Goal: Task Accomplishment & Management: Complete application form

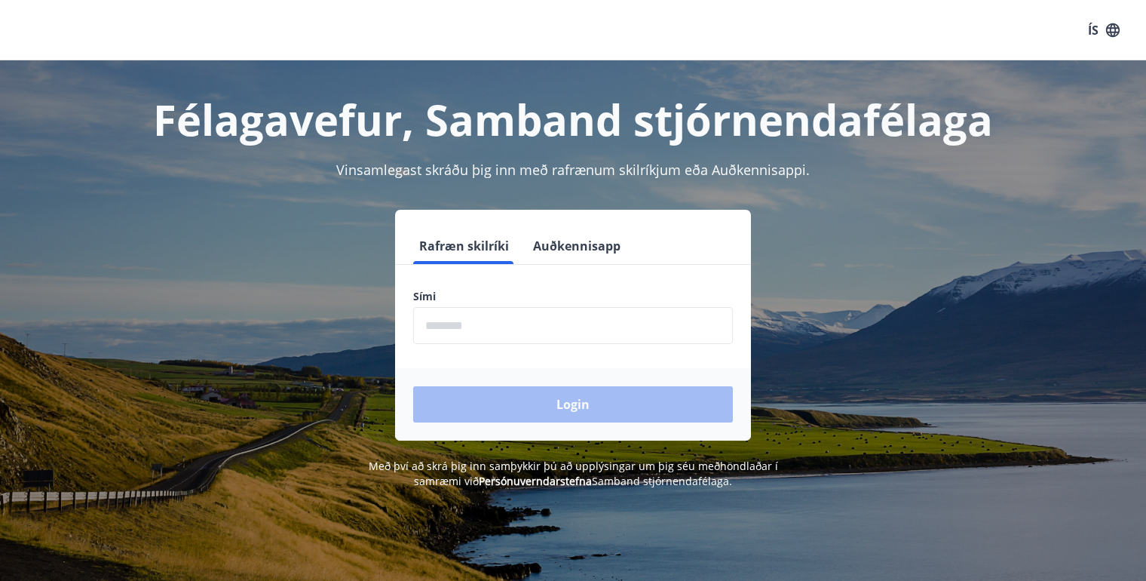
click at [461, 288] on form "Rafræn skilríki Auðkennisapp Sími ​ Login" at bounding box center [573, 334] width 356 height 213
click at [430, 298] on label "Sími" at bounding box center [573, 296] width 320 height 15
click at [446, 296] on label "Sími" at bounding box center [573, 296] width 320 height 15
click at [485, 319] on input "phone" at bounding box center [573, 325] width 320 height 37
type input "********"
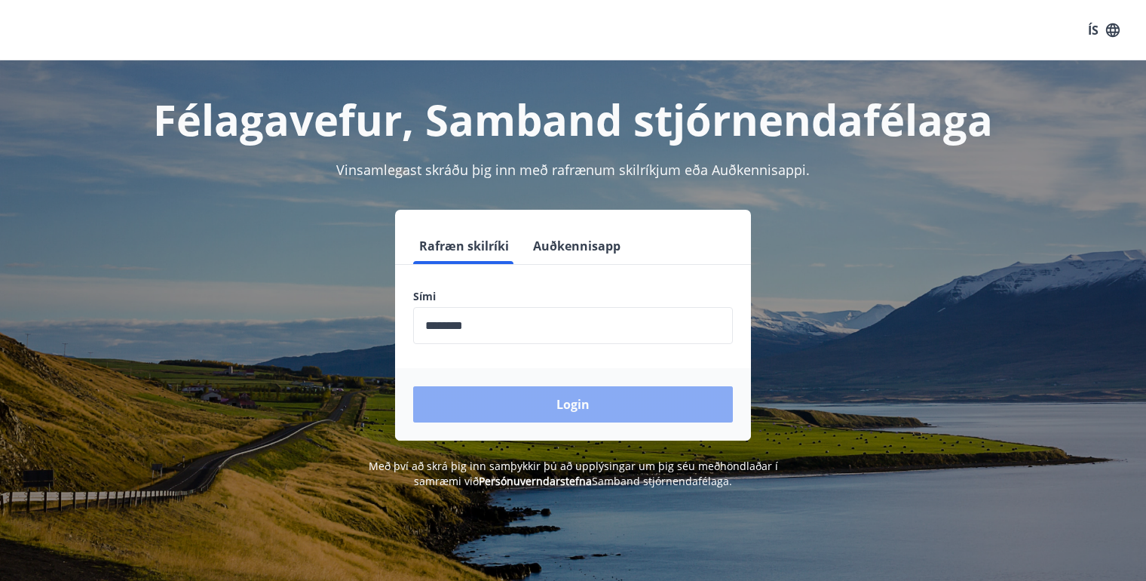
click at [573, 403] on button "Login" at bounding box center [573, 404] width 320 height 36
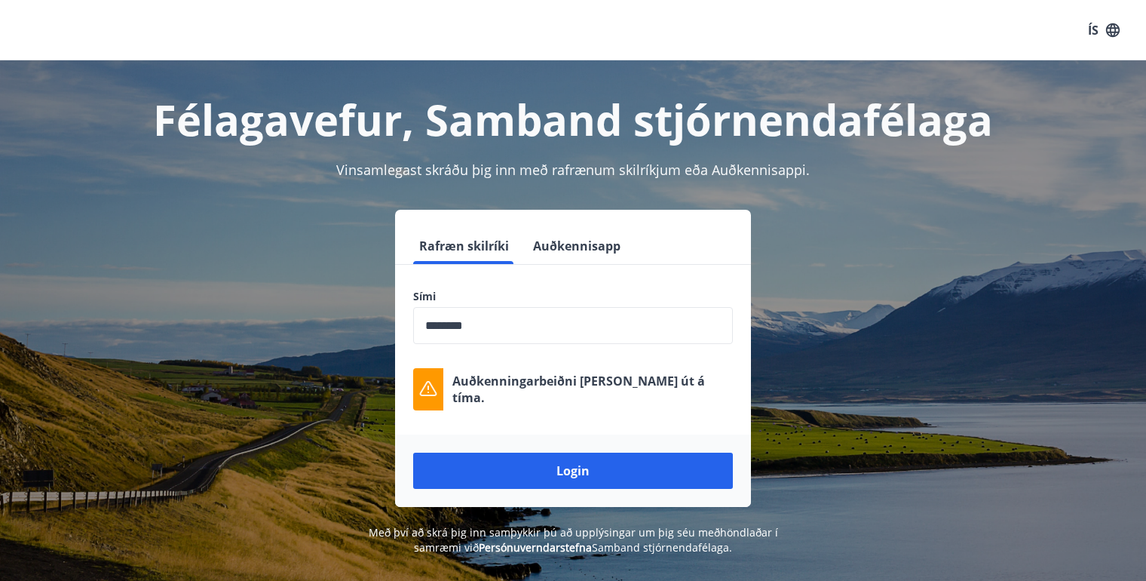
click at [831, 394] on div "Rafræn skilríki Auðkennisapp Sími ​ Auðkenningarbeiðni rann út á tíma. Login" at bounding box center [573, 358] width 1050 height 297
click at [536, 324] on input "phone" at bounding box center [573, 325] width 320 height 37
click at [413, 452] on button "Login" at bounding box center [573, 470] width 320 height 36
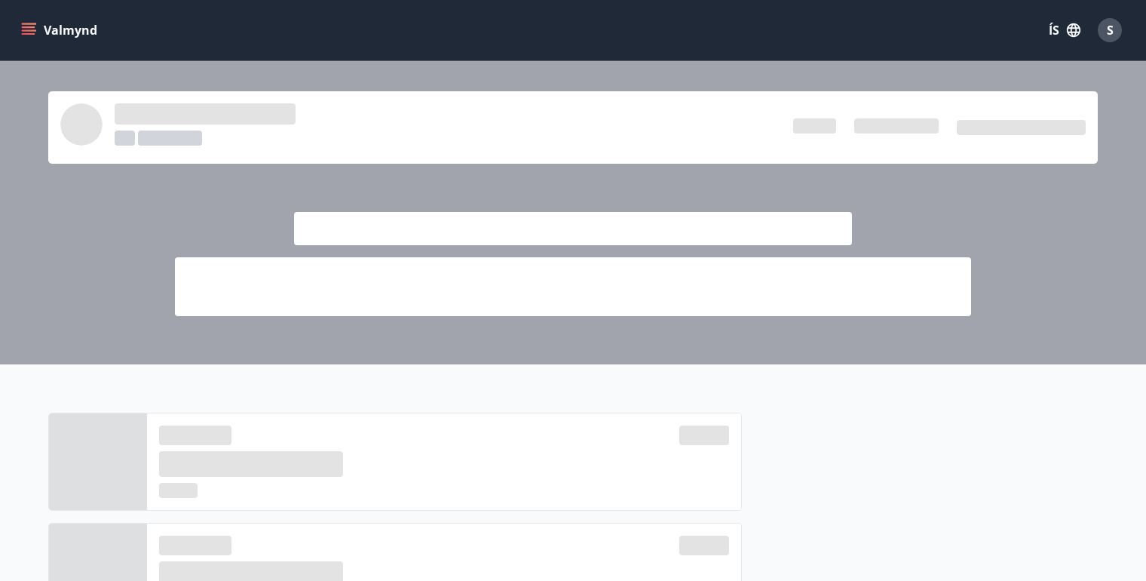
click at [110, 121] on div at bounding box center [177, 127] width 235 height 48
click at [28, 33] on icon "menu" at bounding box center [29, 34] width 14 height 2
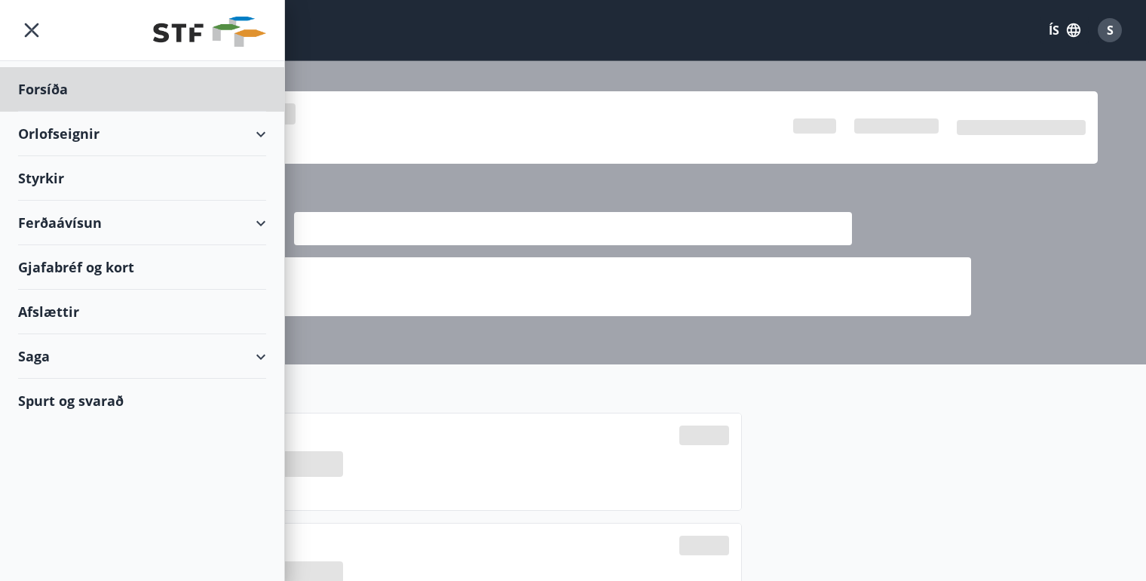
click at [32, 112] on div "Styrkir" at bounding box center [142, 89] width 248 height 44
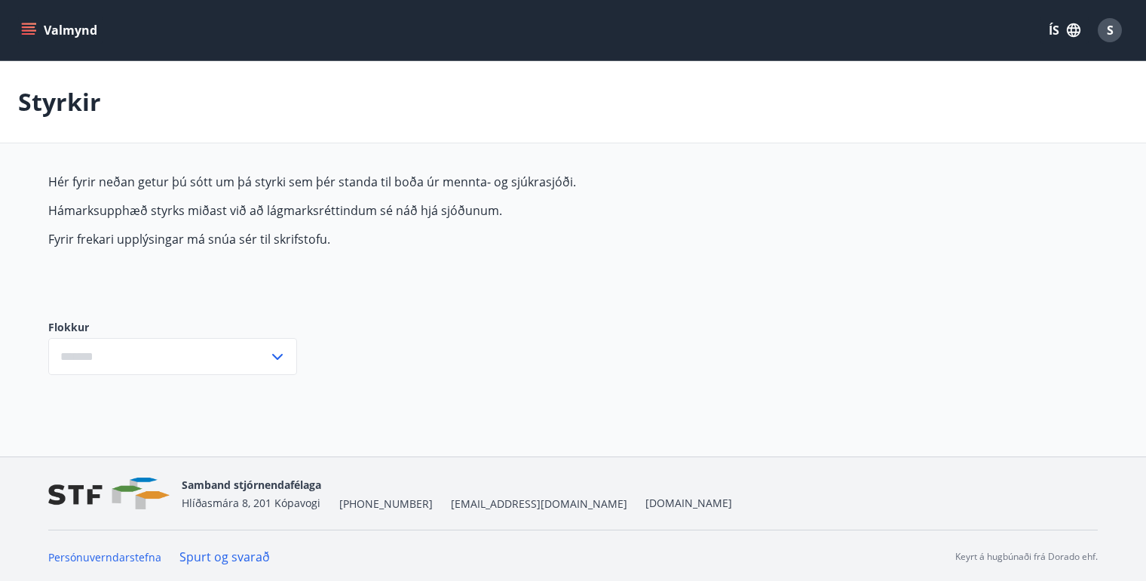
type input "***"
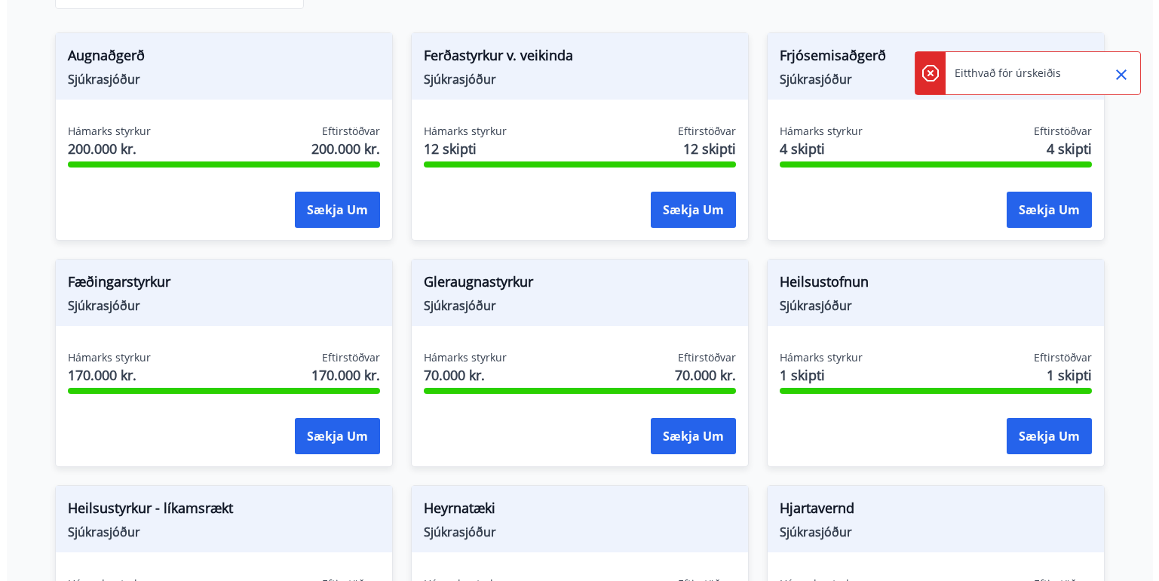
scroll to position [603, 0]
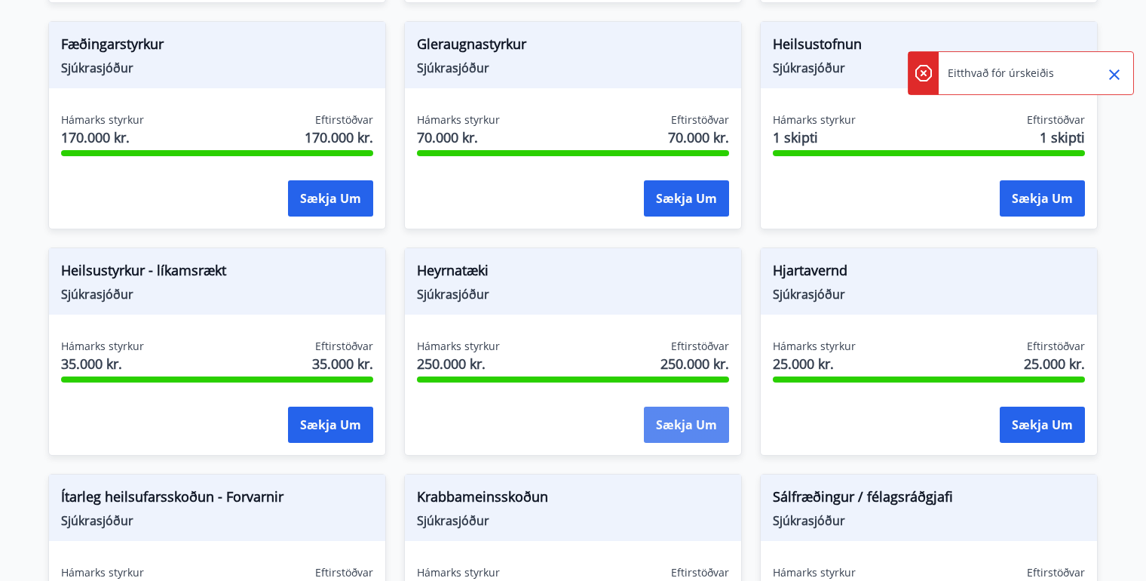
click at [670, 423] on button "Sækja um" at bounding box center [686, 424] width 85 height 36
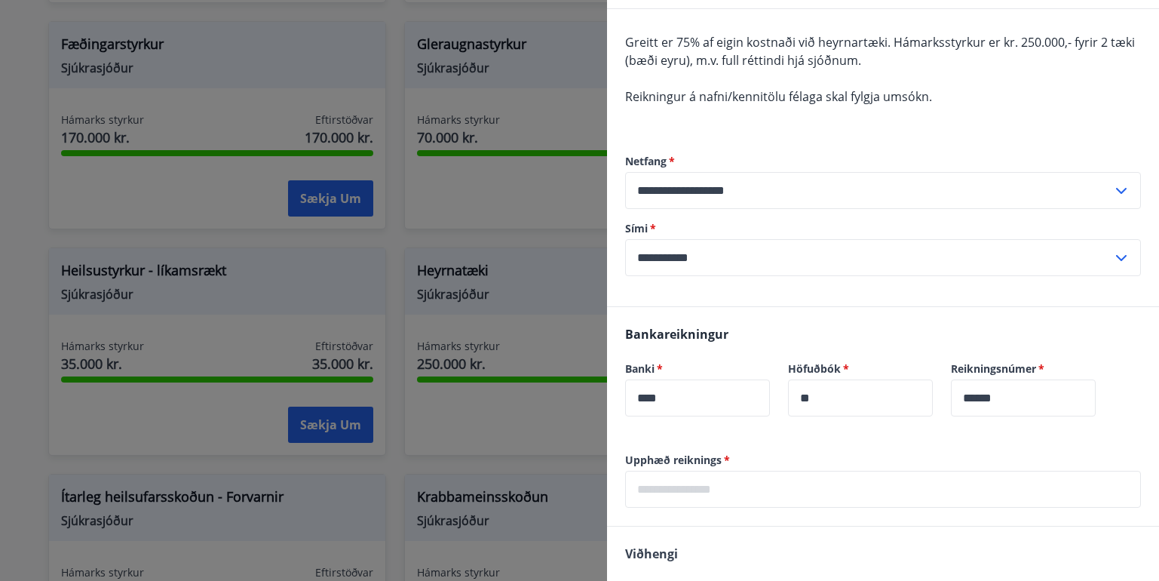
scroll to position [151, 0]
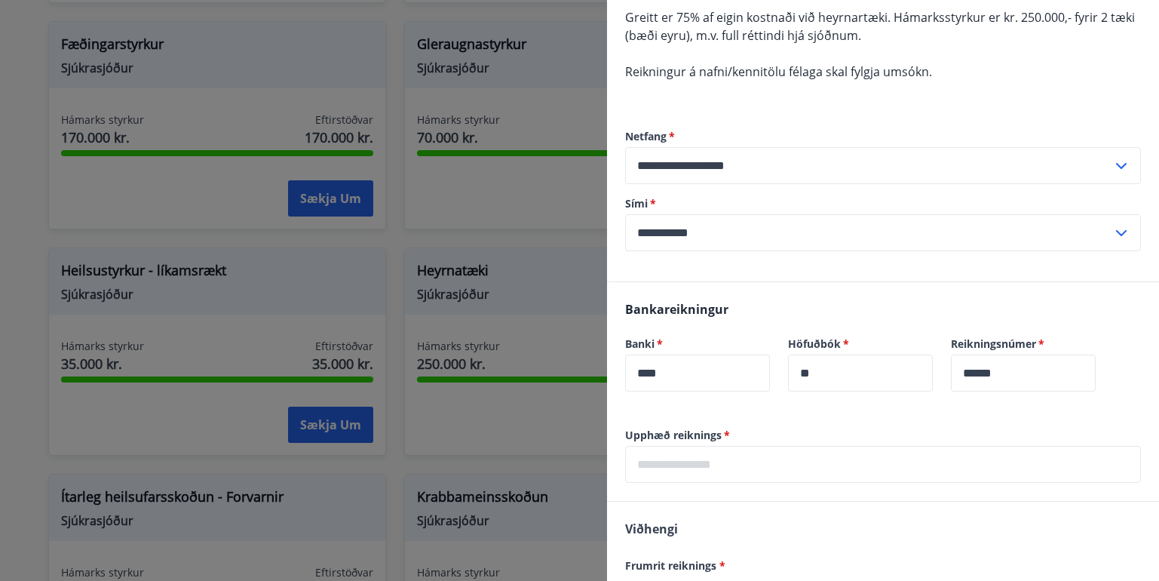
click at [810, 438] on label "Upphæð reiknings   *" at bounding box center [883, 435] width 516 height 15
click at [774, 436] on label "Upphæð reiknings   *" at bounding box center [883, 435] width 516 height 15
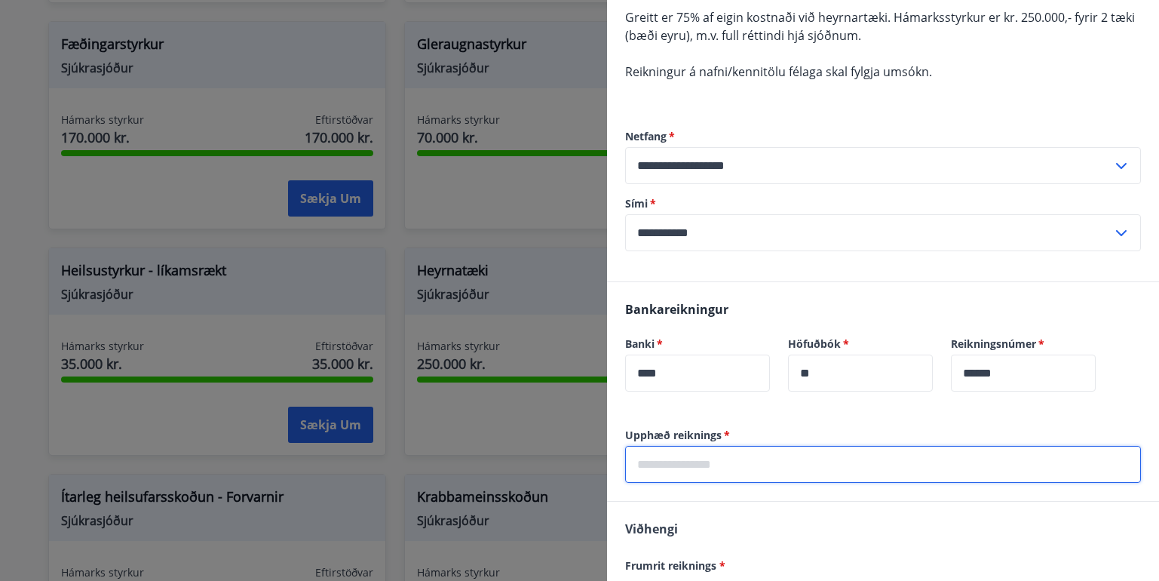
click at [710, 461] on input "text" at bounding box center [883, 464] width 516 height 37
type input "******"
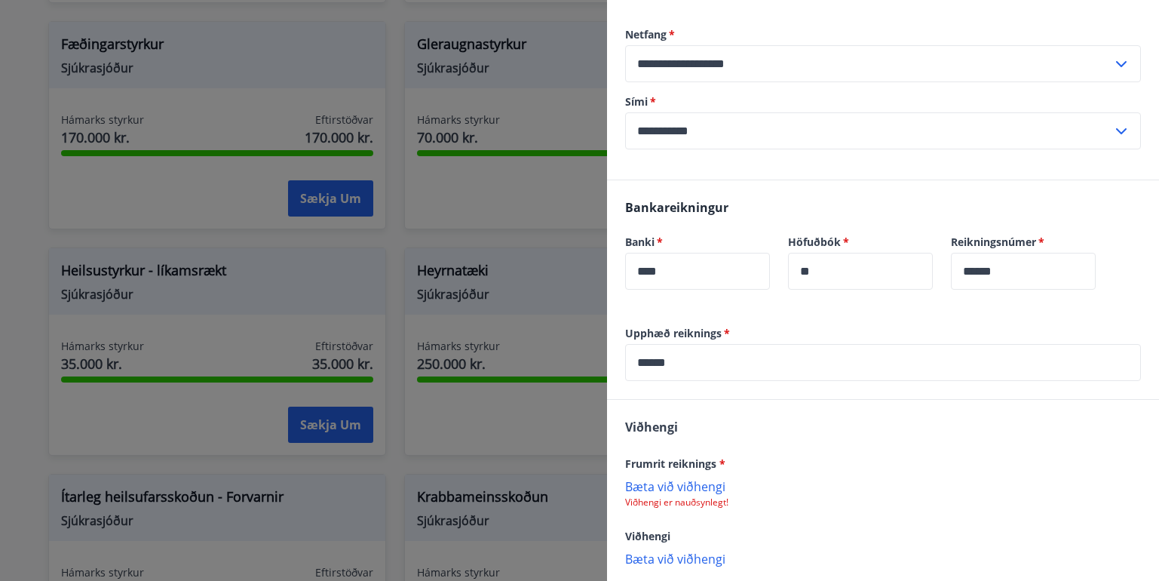
scroll to position [259, 0]
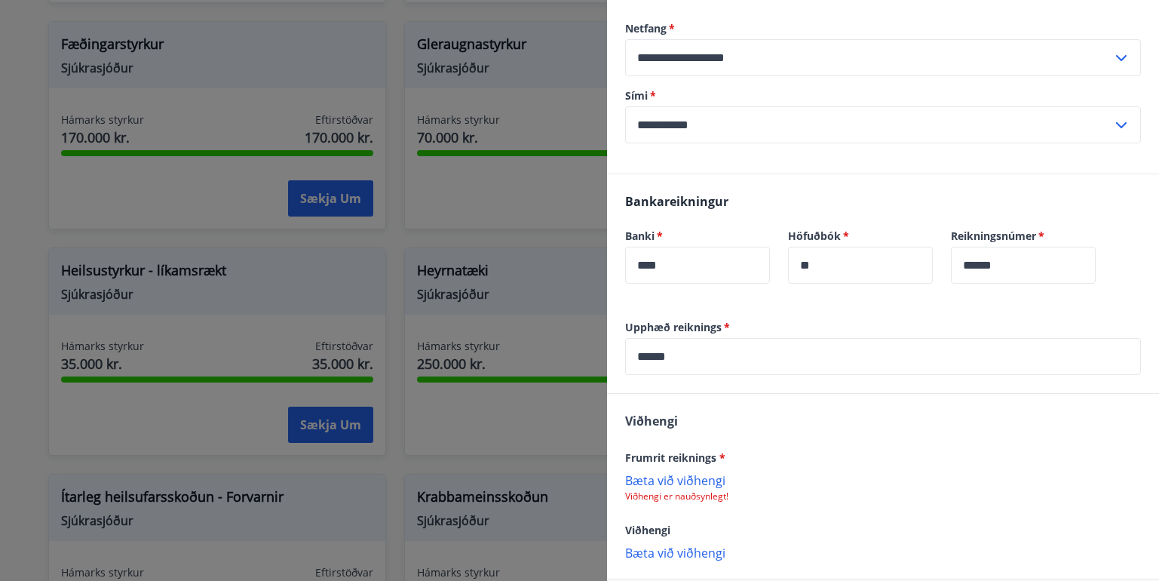
click at [738, 483] on p "Bæta við viðhengi" at bounding box center [883, 479] width 516 height 15
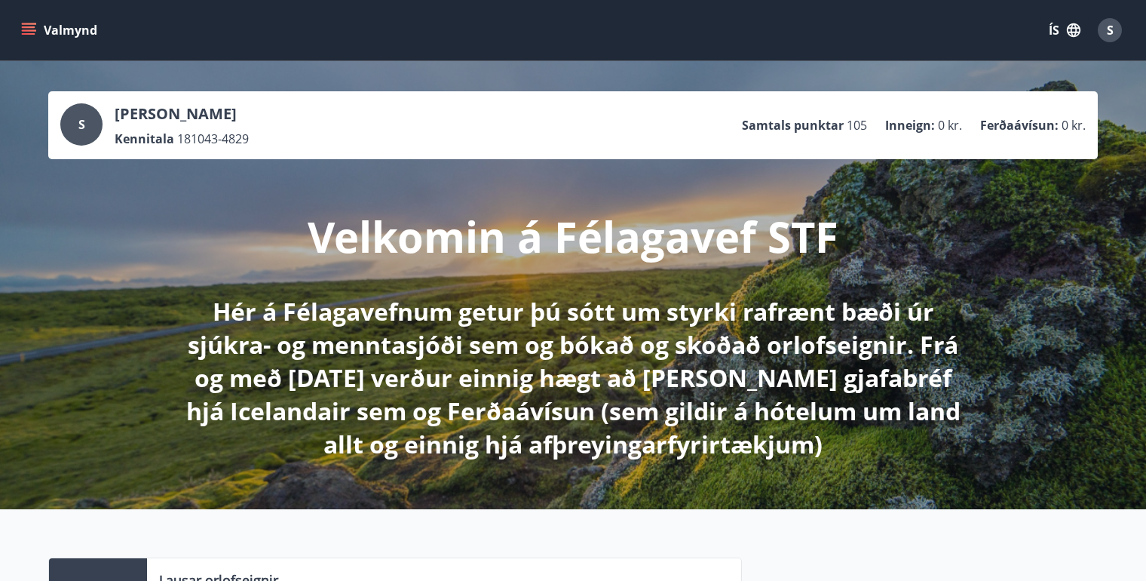
click at [26, 22] on button "Valmynd" at bounding box center [60, 30] width 85 height 27
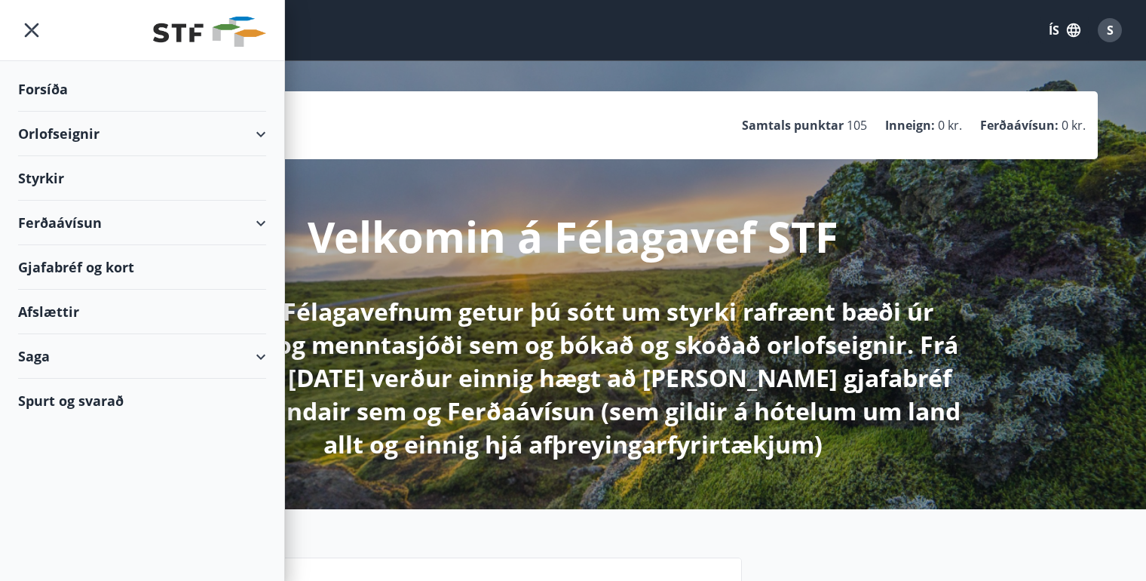
click at [29, 112] on div "Styrkir" at bounding box center [142, 89] width 248 height 44
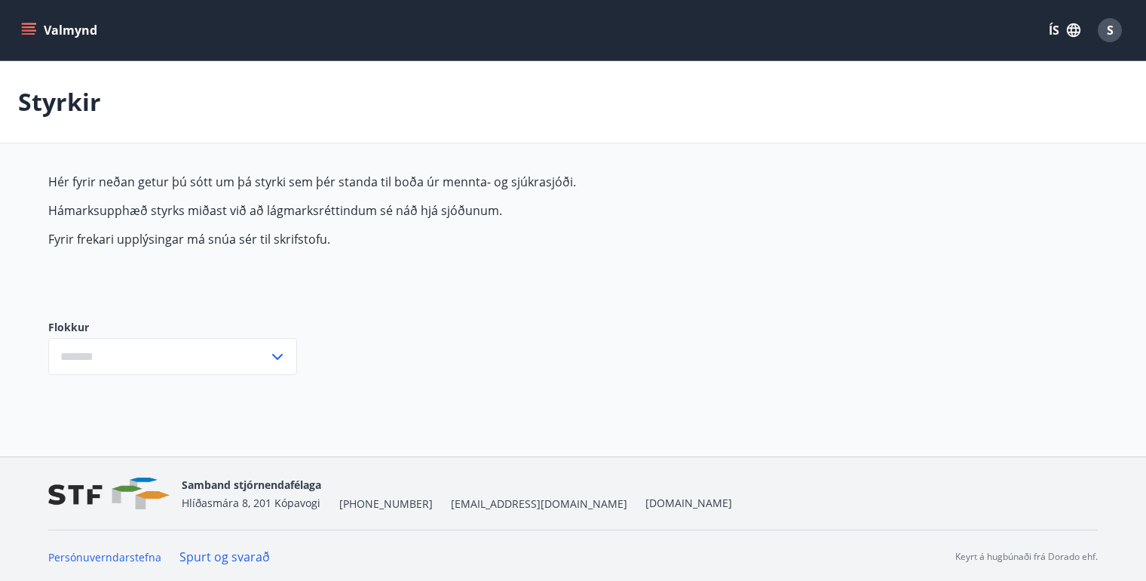
type input "***"
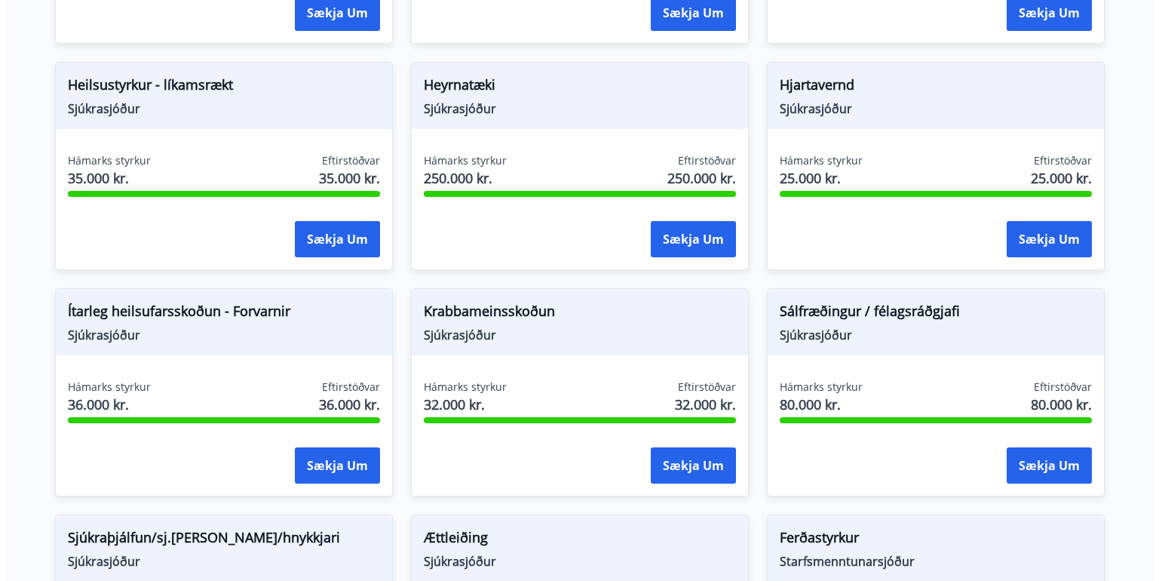
scroll to position [774, 0]
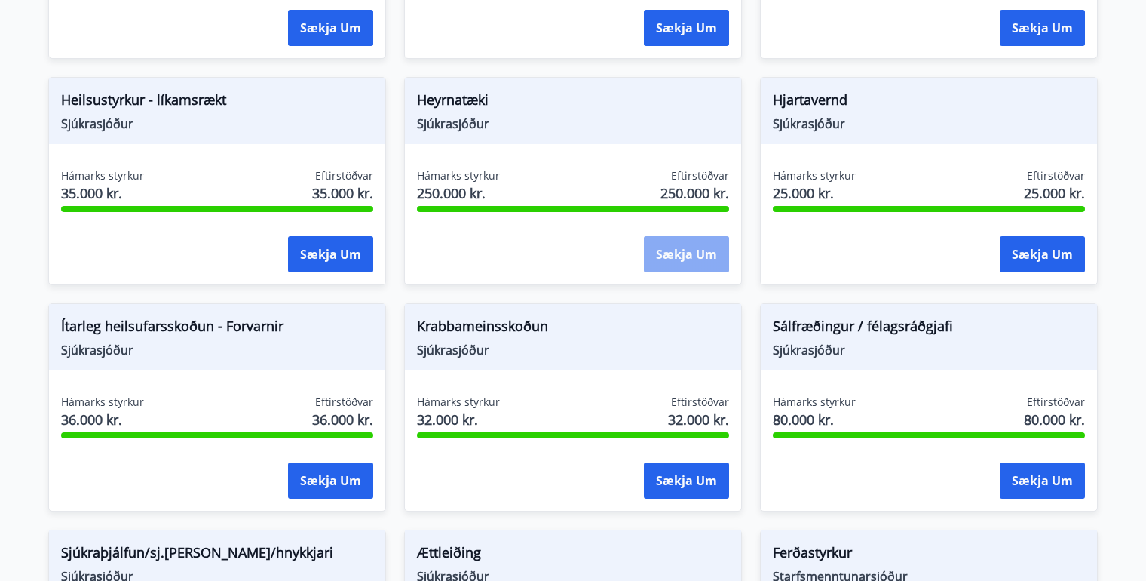
click at [676, 251] on button "Sækja um" at bounding box center [686, 254] width 85 height 36
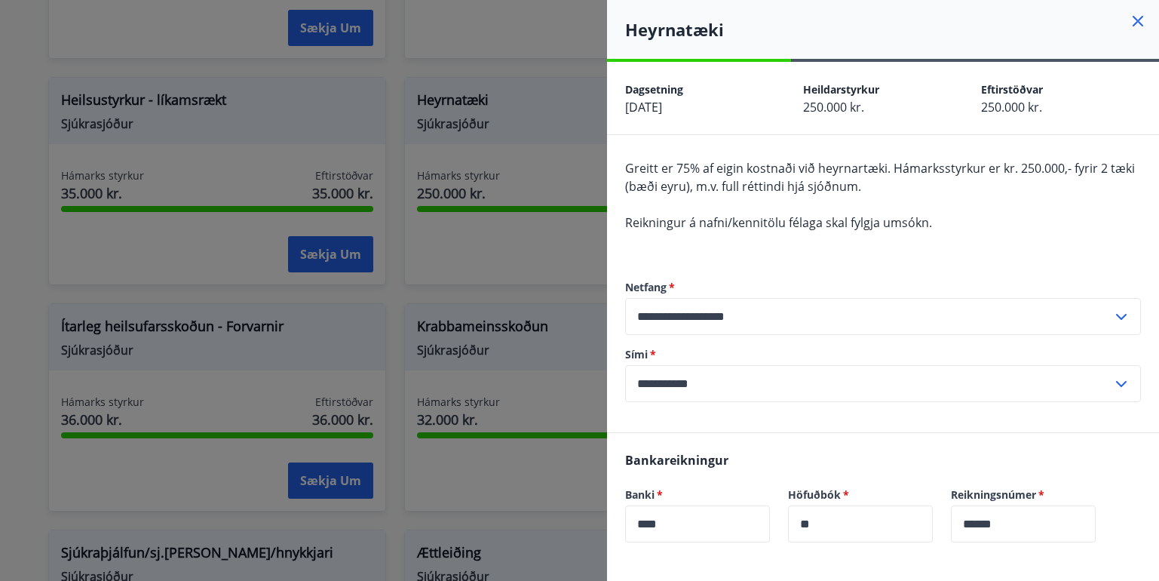
scroll to position [316, 0]
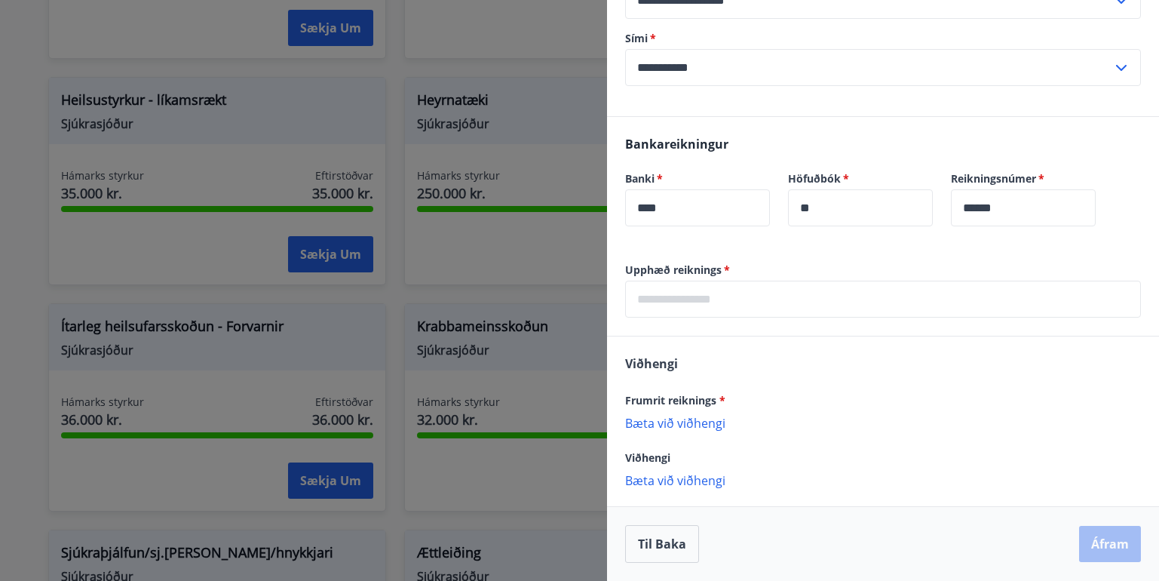
click at [765, 250] on div "Bankareikningur Banki   * **** ​ Höfuðbók   * ** ​ Reikningsnúmer   * ****** ​" at bounding box center [883, 190] width 552 height 146
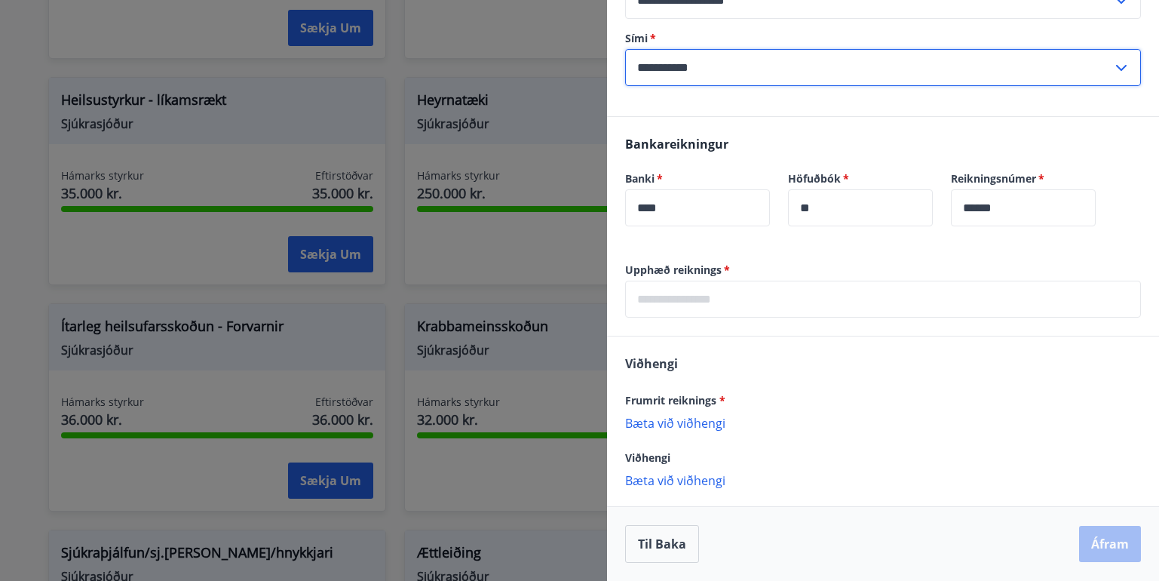
drag, startPoint x: 940, startPoint y: 51, endPoint x: 886, endPoint y: 85, distance: 64.4
click at [886, 85] on input "**********" at bounding box center [868, 67] width 487 height 37
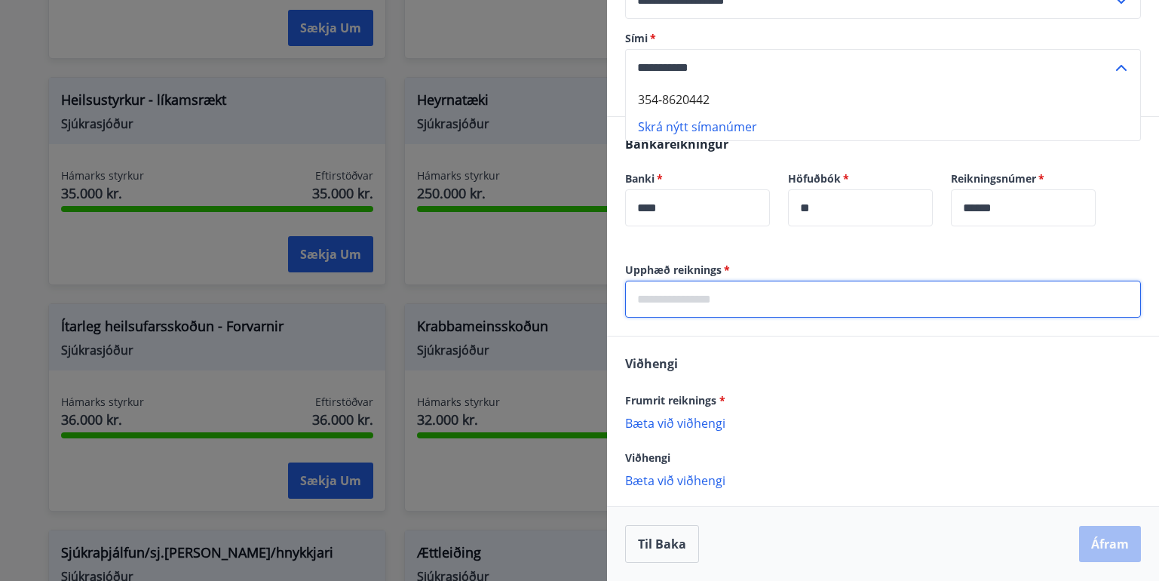
click at [657, 293] on input "text" at bounding box center [883, 299] width 516 height 37
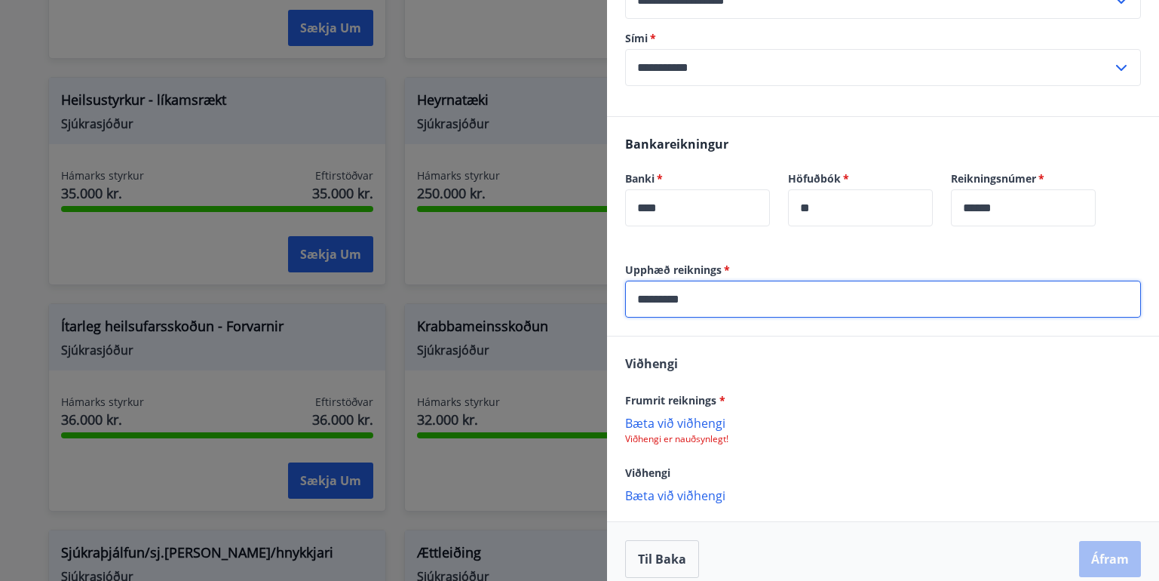
click at [734, 418] on div "Frumrit reiknings * [PERSON_NAME] við viðhengi Viðhengi er nauðsynlegt!" at bounding box center [883, 418] width 516 height 54
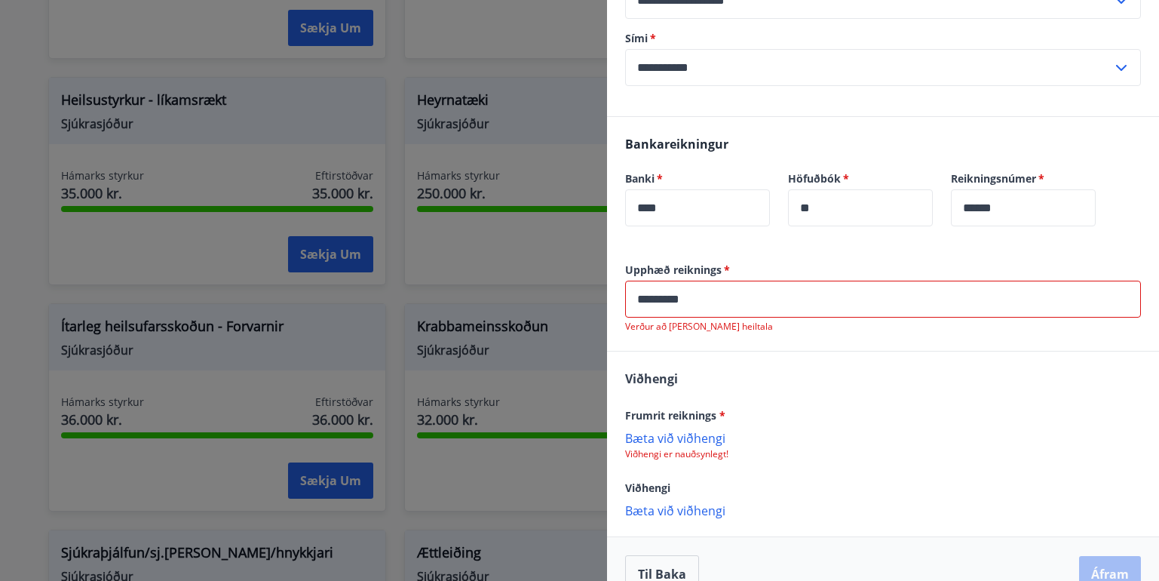
click at [662, 299] on input "*********" at bounding box center [883, 299] width 516 height 37
click at [687, 295] on input "********" at bounding box center [883, 299] width 516 height 37
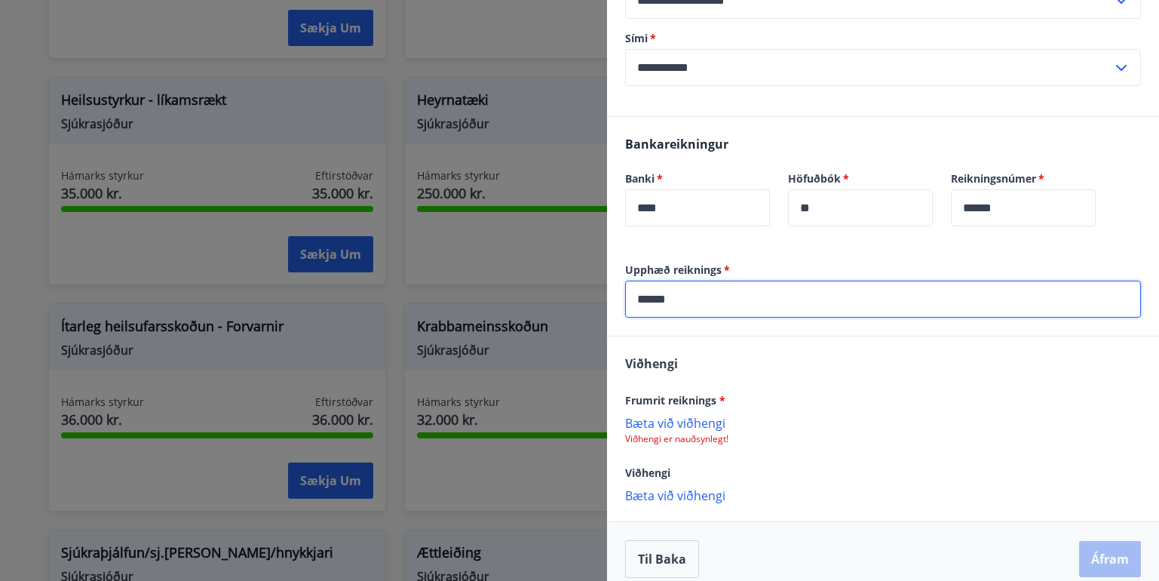
type input "******"
drag, startPoint x: 688, startPoint y: 301, endPoint x: 618, endPoint y: 305, distance: 69.5
click at [618, 305] on div "Upphæð reiknings   * ****** ​" at bounding box center [883, 298] width 552 height 73
type input "******"
click at [745, 437] on p "Viðhengi er nauðsynlegt!" at bounding box center [883, 439] width 516 height 12
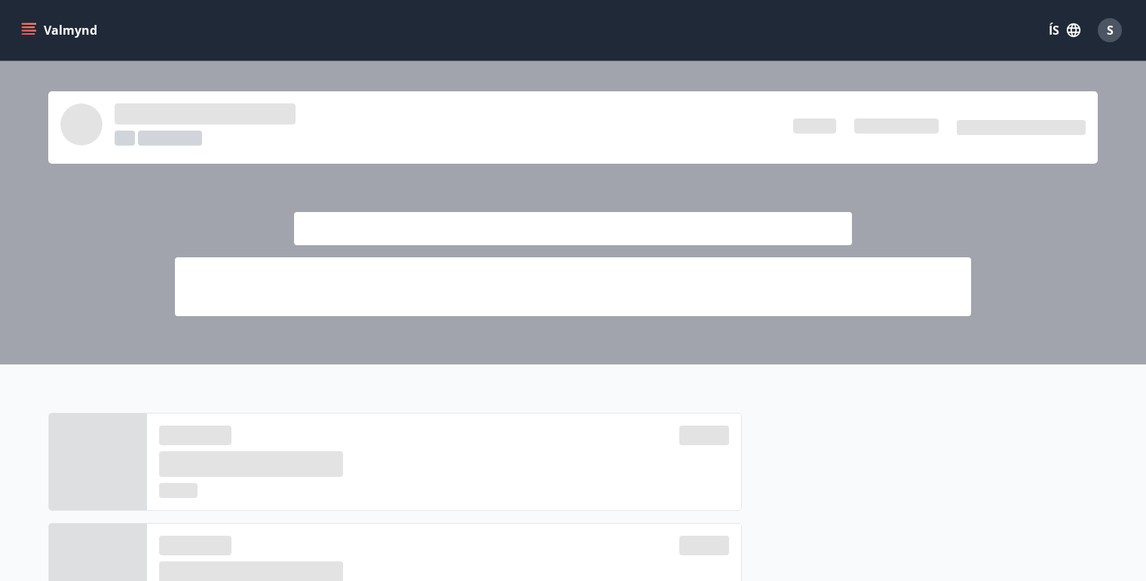
click at [26, 29] on icon "menu" at bounding box center [28, 30] width 15 height 15
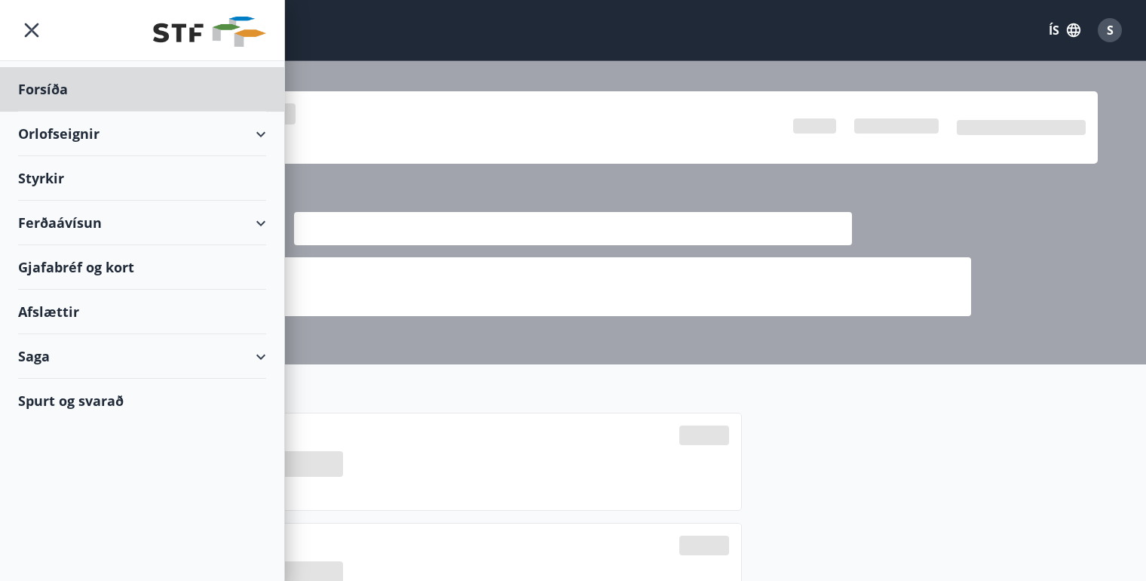
click at [39, 112] on div "Styrkir" at bounding box center [142, 89] width 248 height 44
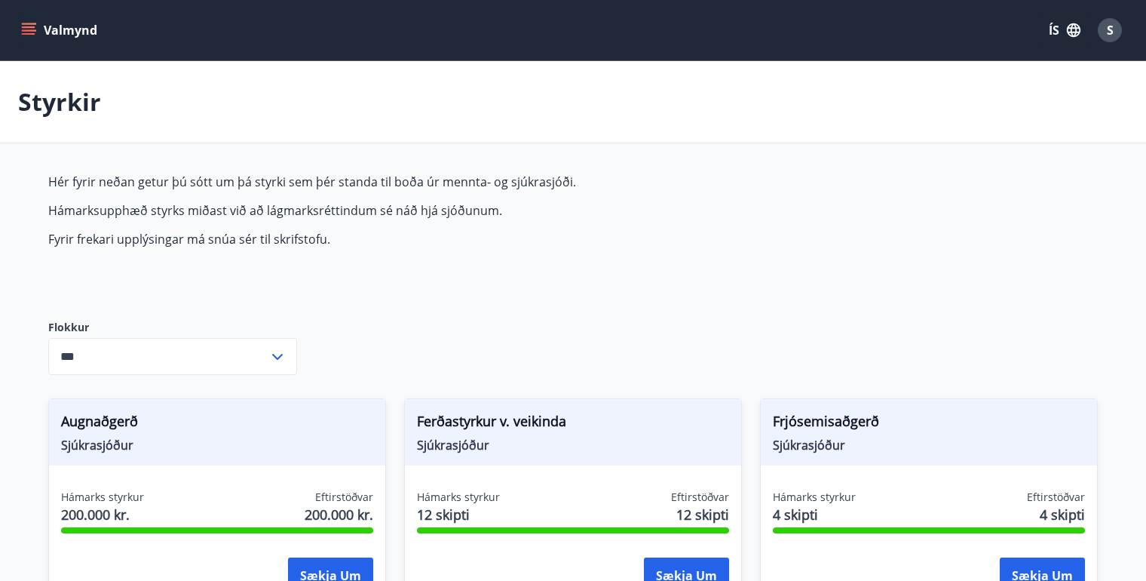
type input "***"
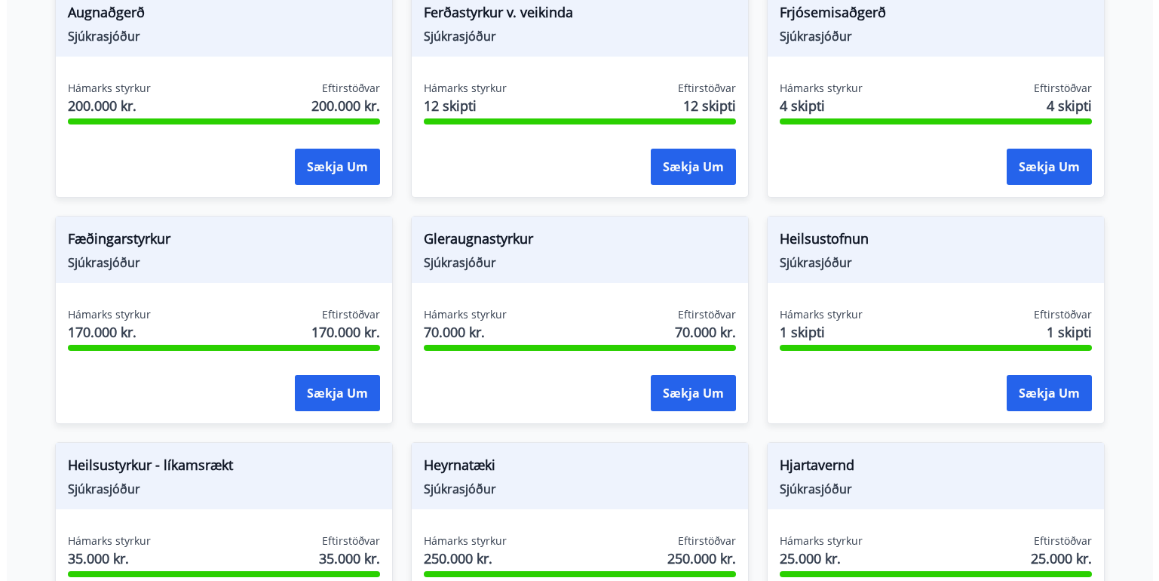
scroll to position [603, 0]
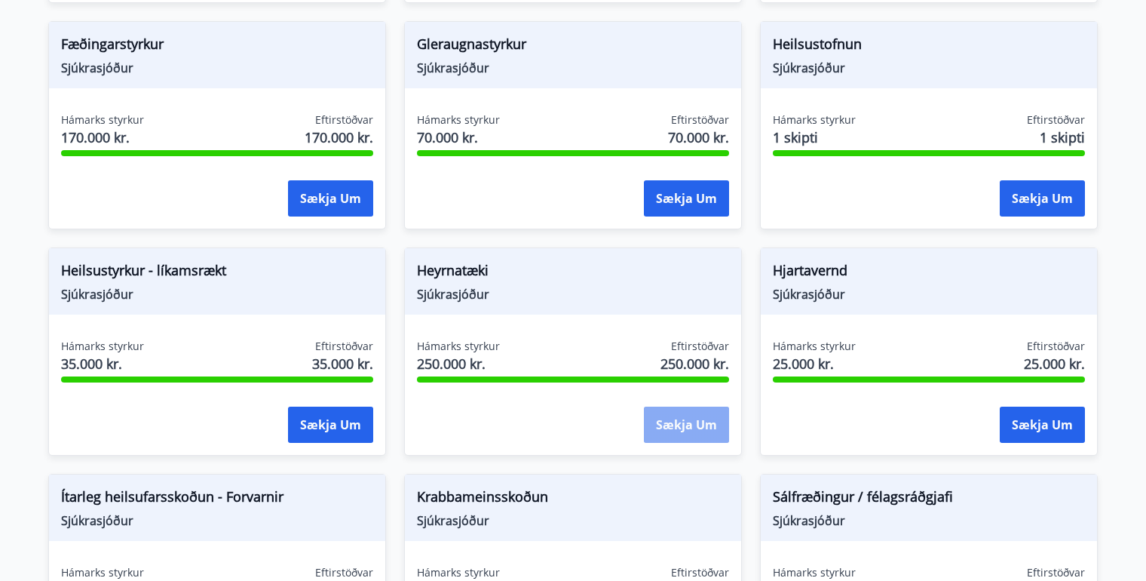
click at [691, 424] on button "Sækja um" at bounding box center [686, 424] width 85 height 36
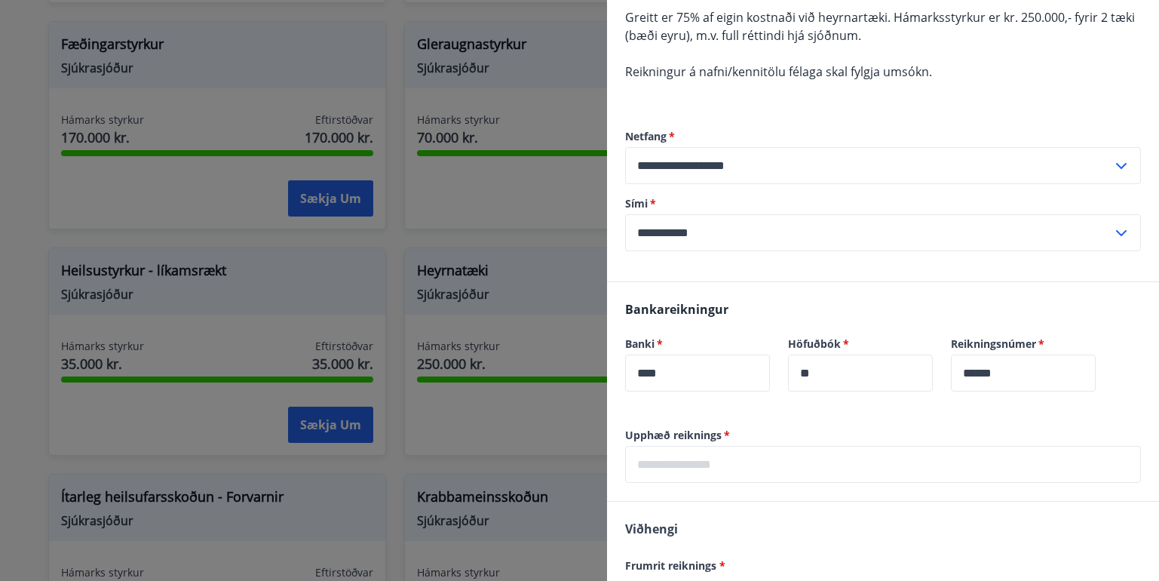
scroll to position [226, 0]
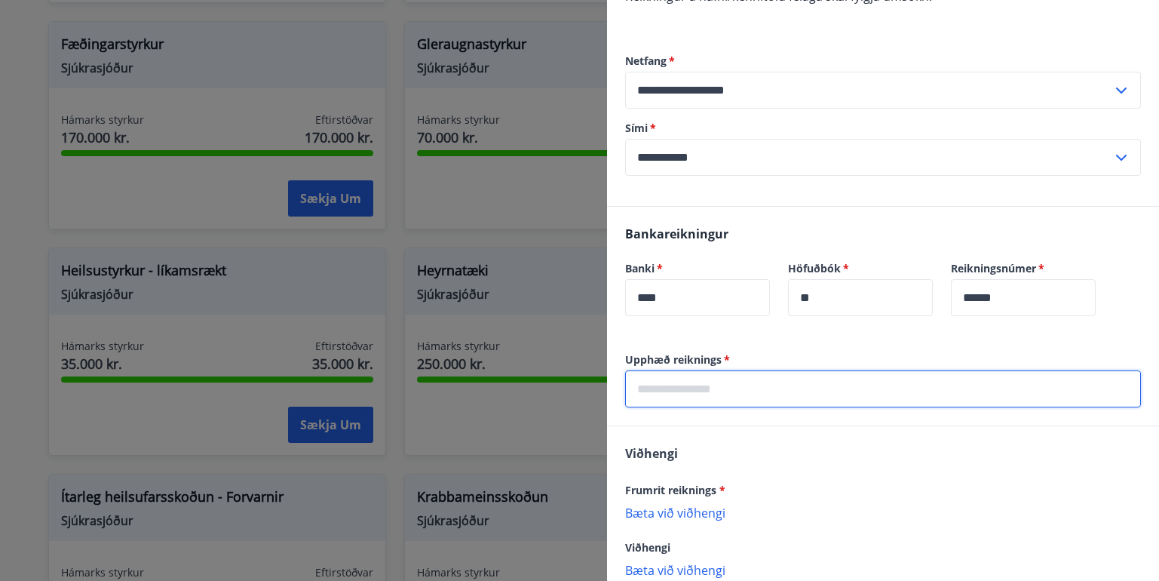
click at [688, 380] on input "text" at bounding box center [883, 388] width 516 height 37
type input "*"
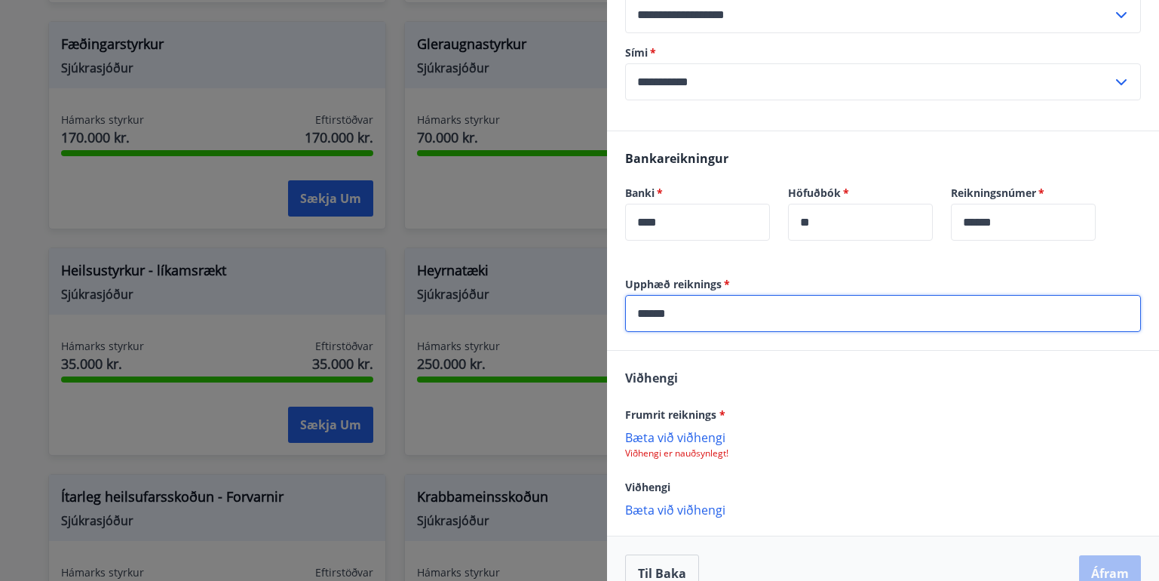
scroll to position [331, 0]
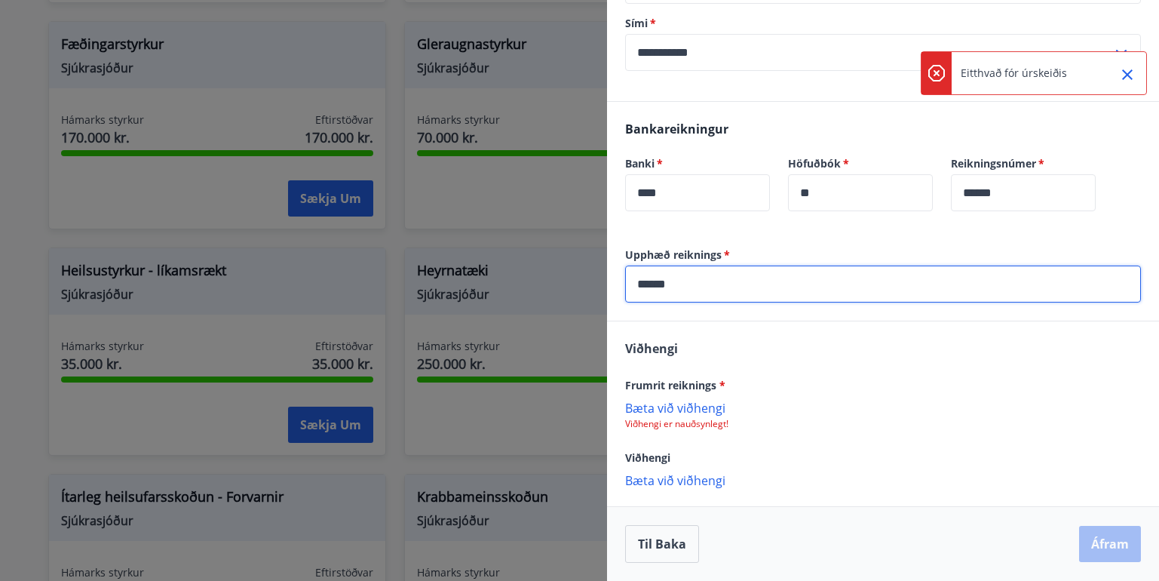
type input "******"
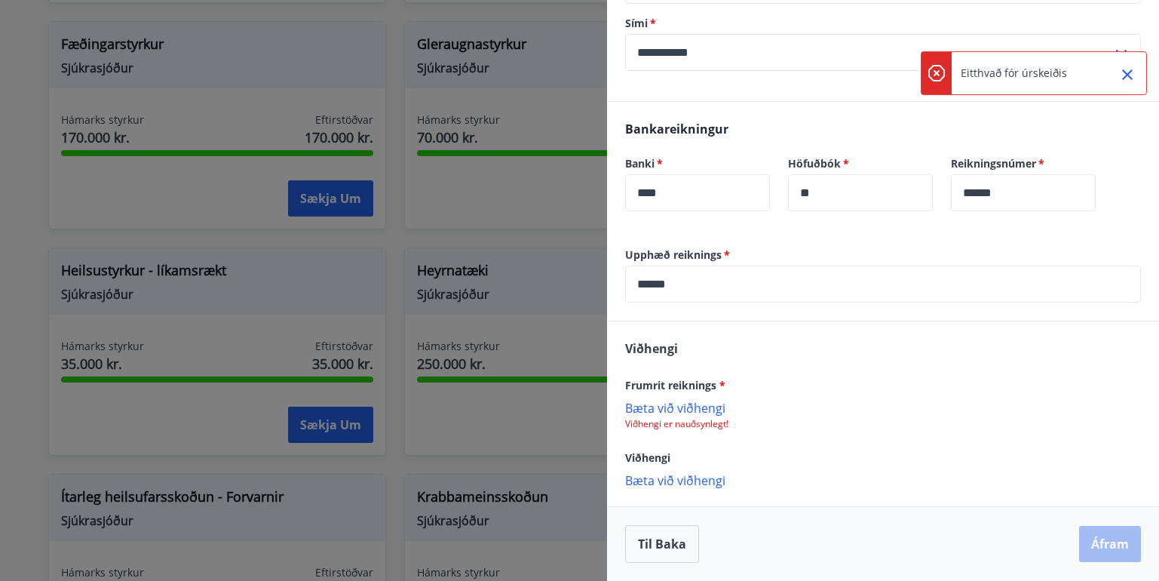
click at [664, 500] on div "Viðhengi Frumrit reiknings * Bæta við viðhengi Viðhengi er nauðsynlegt! Viðheng…" at bounding box center [883, 413] width 552 height 184
click at [671, 478] on p "Bæta við viðhengi" at bounding box center [883, 479] width 516 height 15
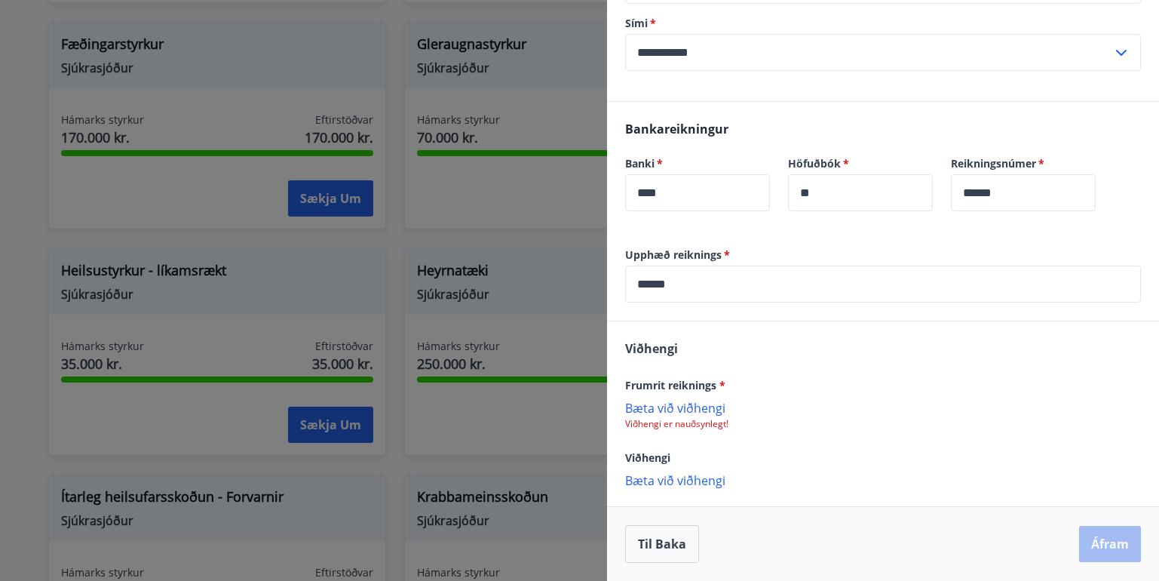
click at [1093, 547] on div "Til baka Áfram" at bounding box center [883, 544] width 516 height 38
click at [665, 540] on button "Til baka" at bounding box center [662, 544] width 74 height 38
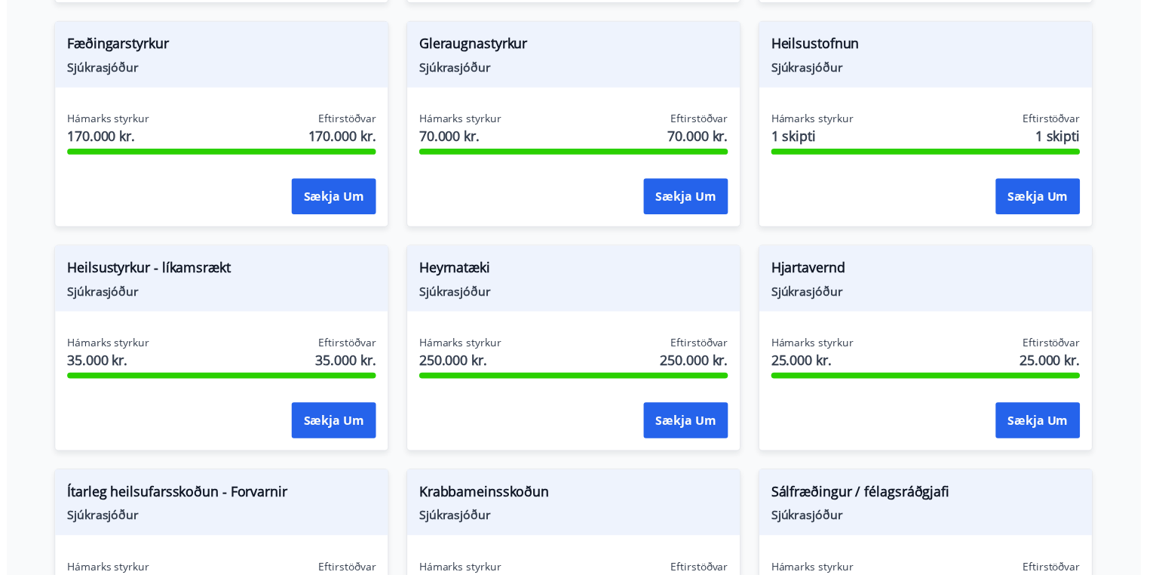
scroll to position [0, 0]
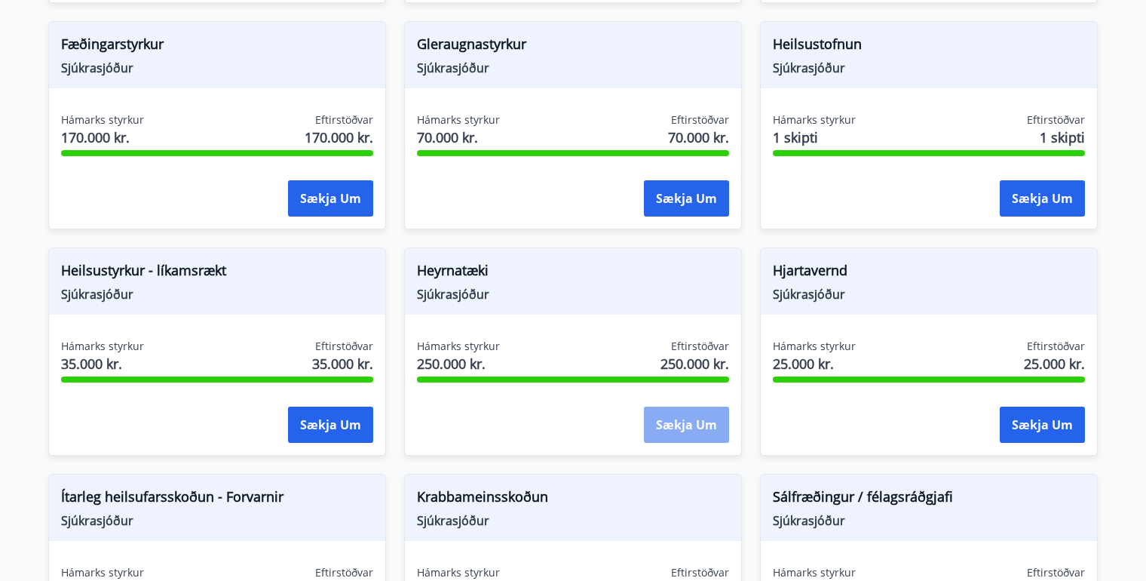
click at [679, 415] on button "Sækja um" at bounding box center [686, 424] width 85 height 36
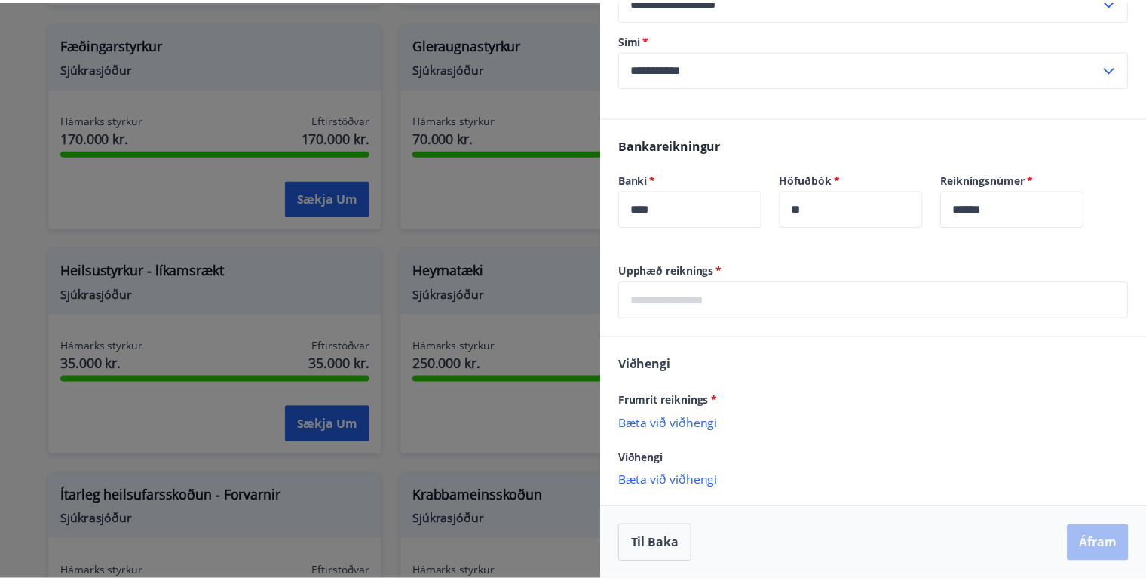
scroll to position [316, 0]
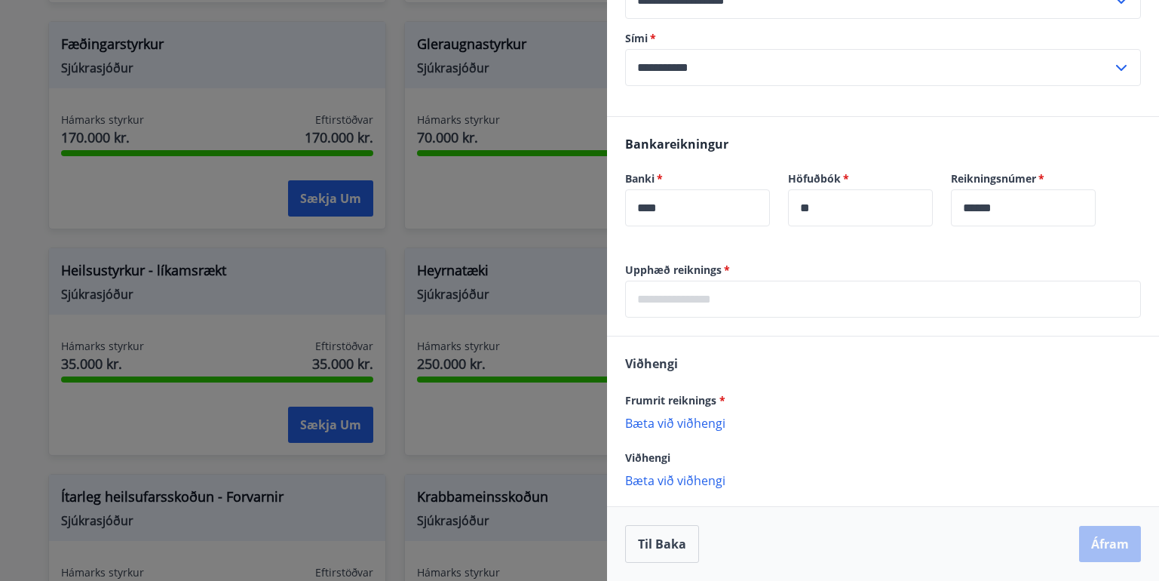
drag, startPoint x: 480, startPoint y: 401, endPoint x: 388, endPoint y: 400, distance: 92.0
click at [388, 400] on div at bounding box center [579, 290] width 1159 height 581
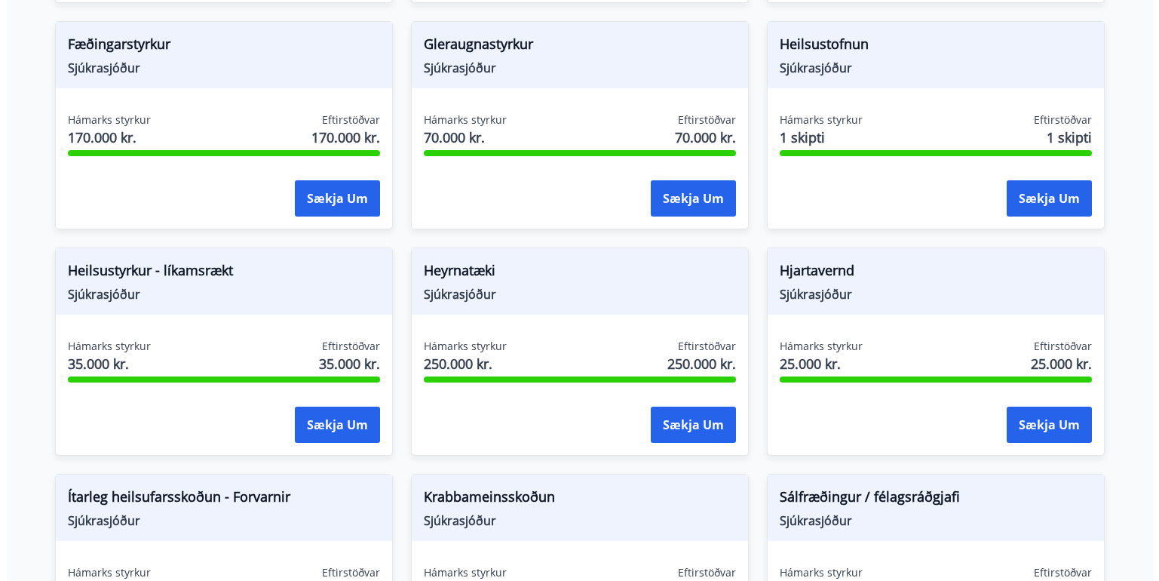
scroll to position [0, 0]
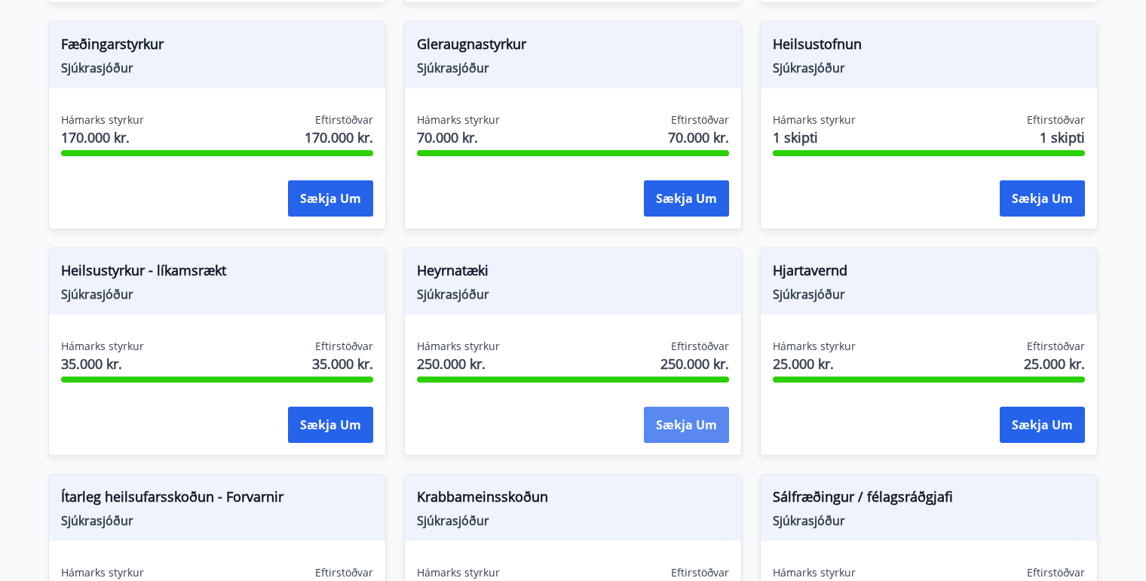
click at [677, 425] on button "Sækja um" at bounding box center [686, 424] width 85 height 36
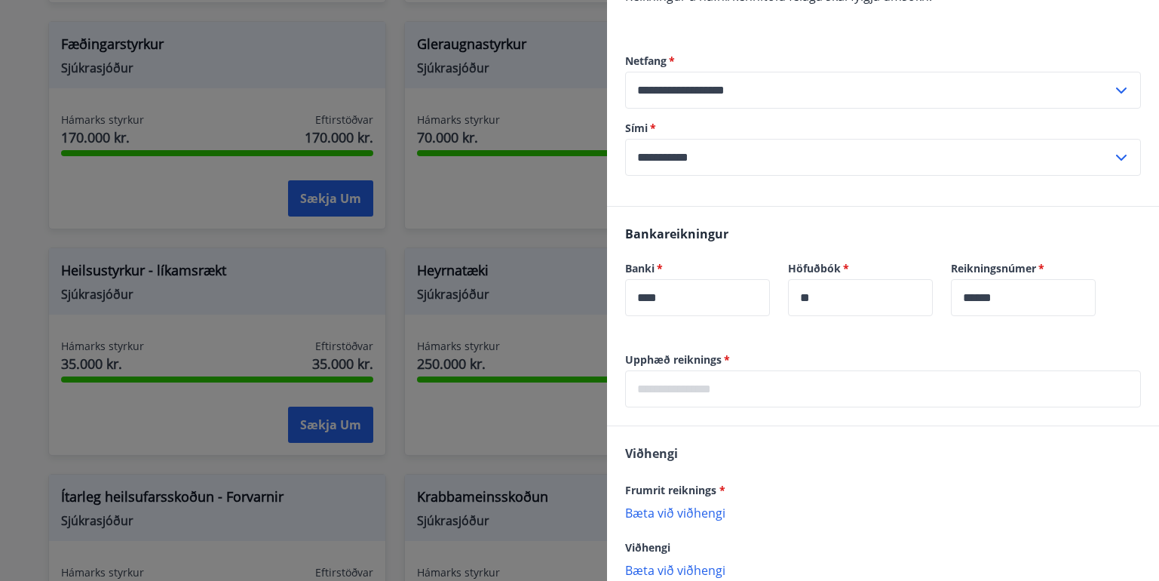
scroll to position [302, 0]
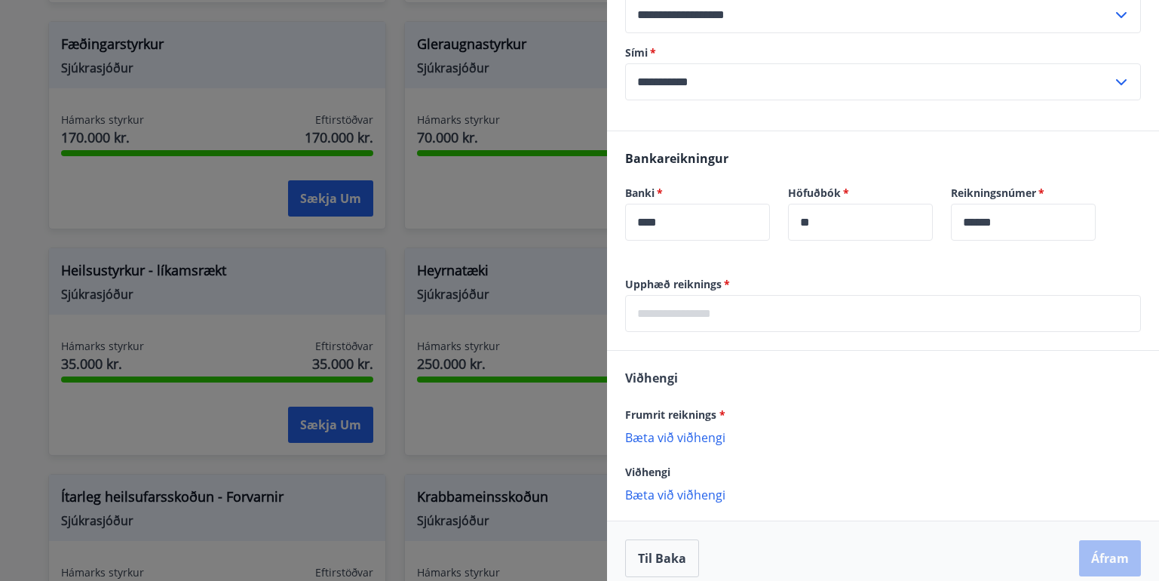
click at [672, 332] on div "Upphæð reiknings   * ​" at bounding box center [883, 313] width 552 height 73
click at [666, 343] on div "Upphæð reiknings   * ​" at bounding box center [883, 313] width 552 height 73
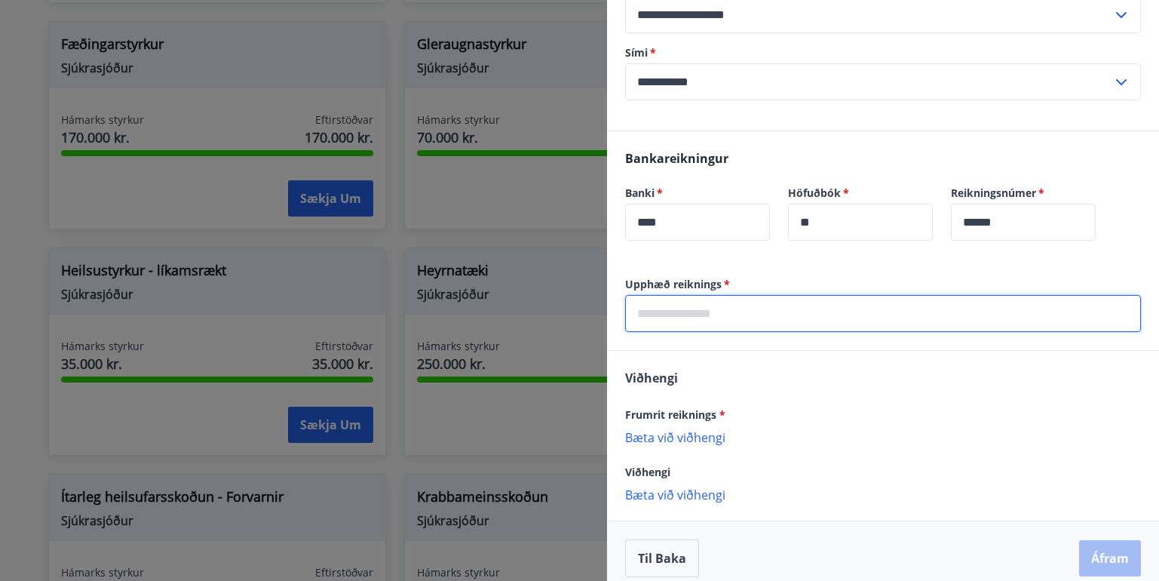
click at [670, 314] on input "text" at bounding box center [883, 313] width 516 height 37
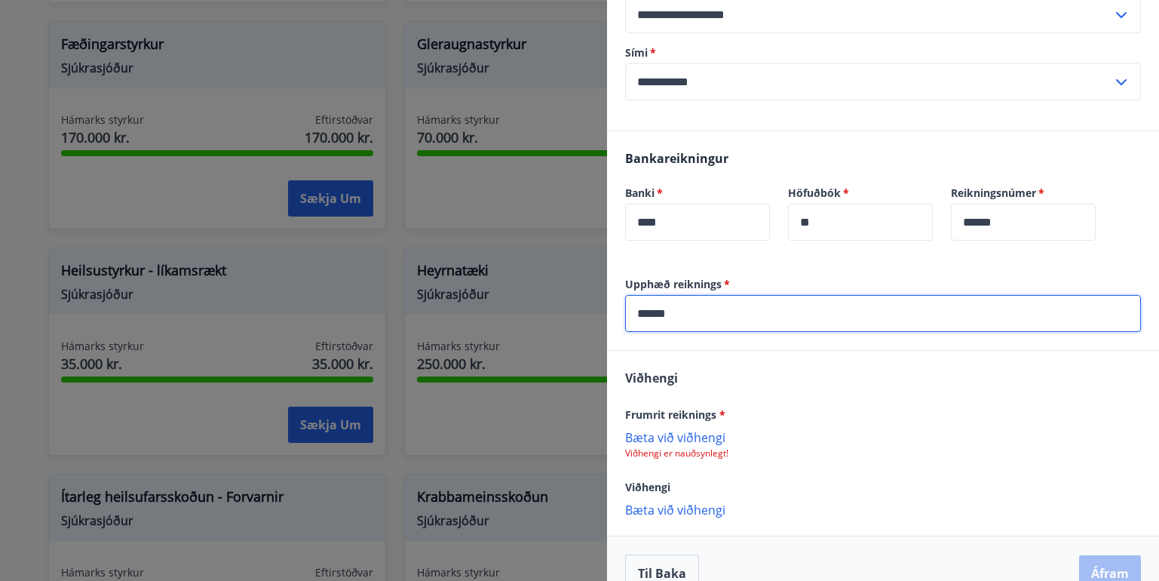
type input "******"
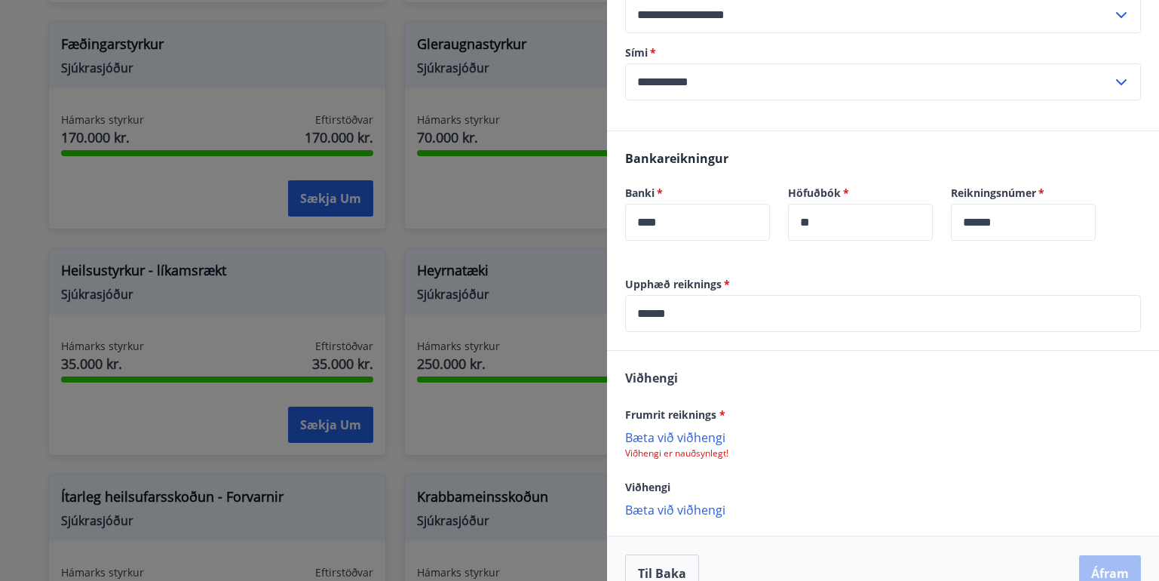
click at [1112, 15] on icon at bounding box center [1121, 15] width 18 height 18
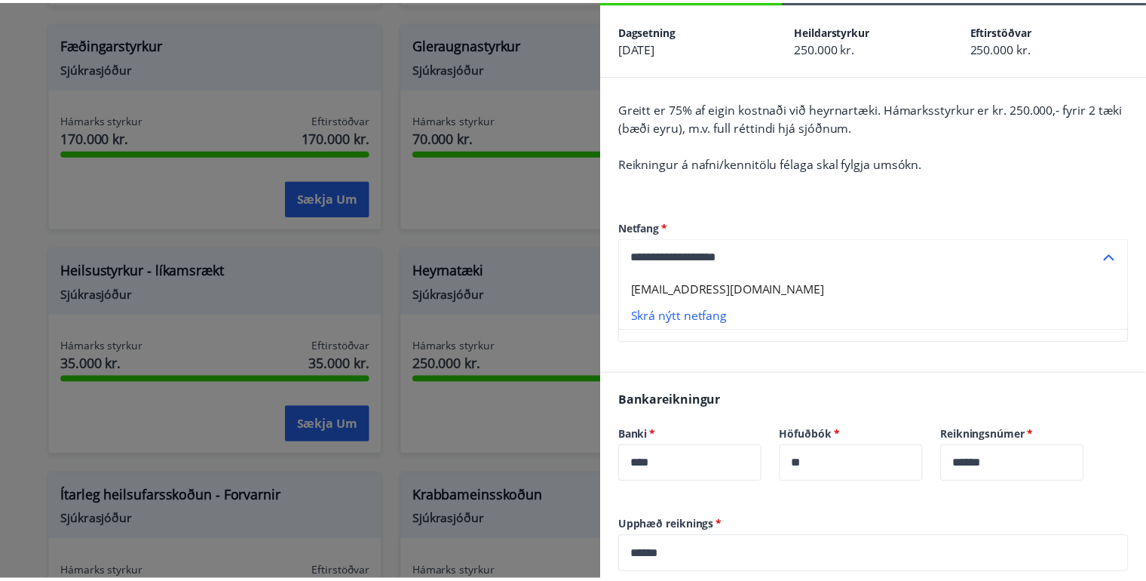
scroll to position [0, 0]
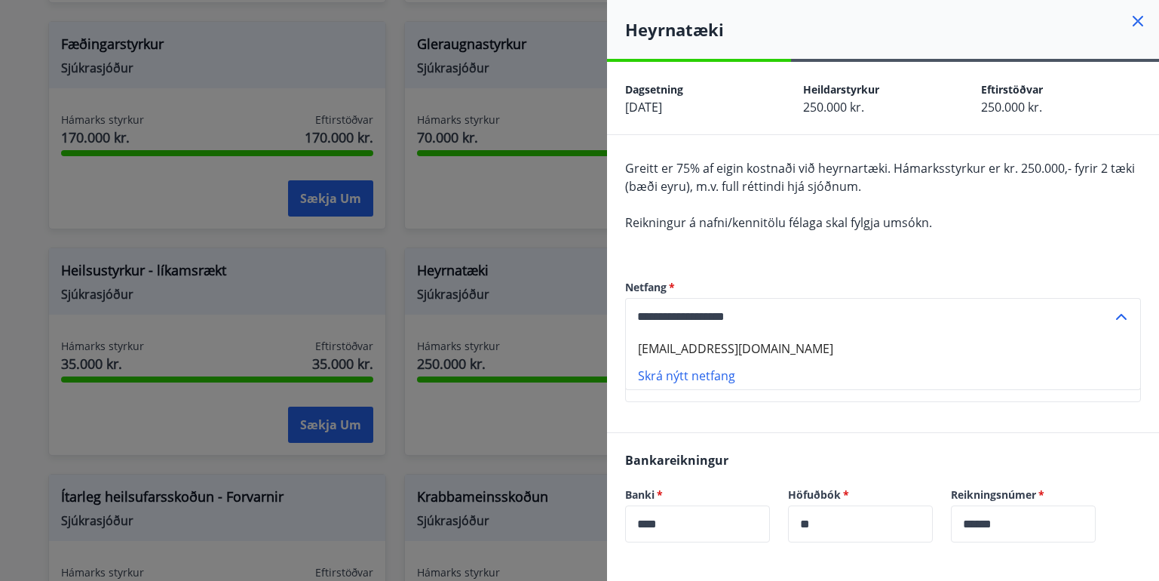
click at [1129, 17] on icon at bounding box center [1138, 21] width 18 height 18
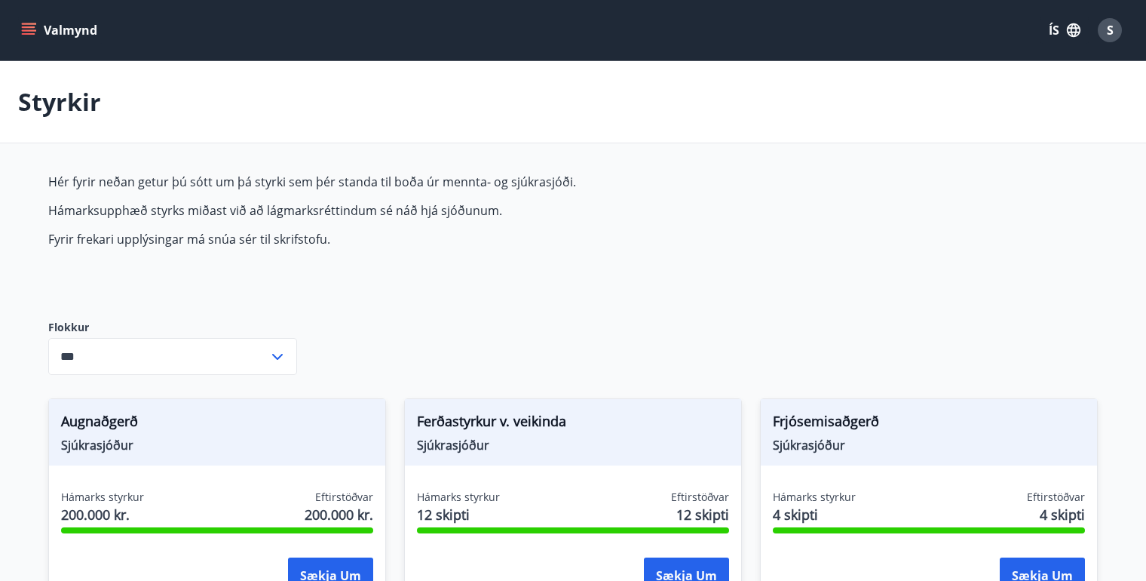
click at [1108, 29] on span "S" at bounding box center [1110, 30] width 7 height 17
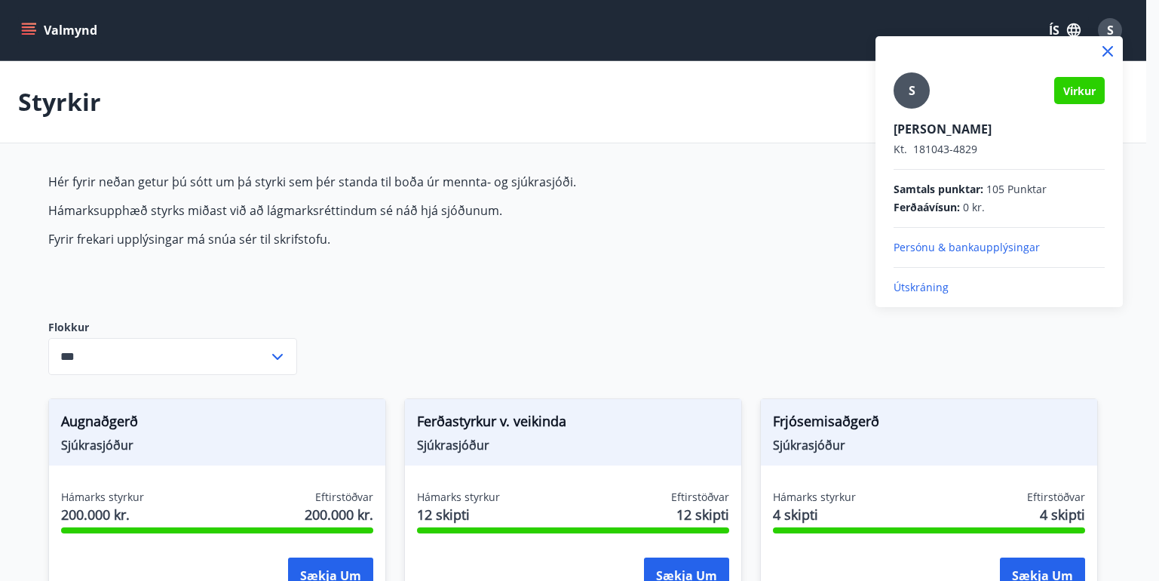
click at [930, 289] on p "Útskráning" at bounding box center [999, 287] width 211 height 15
